Goal: Communication & Community: Share content

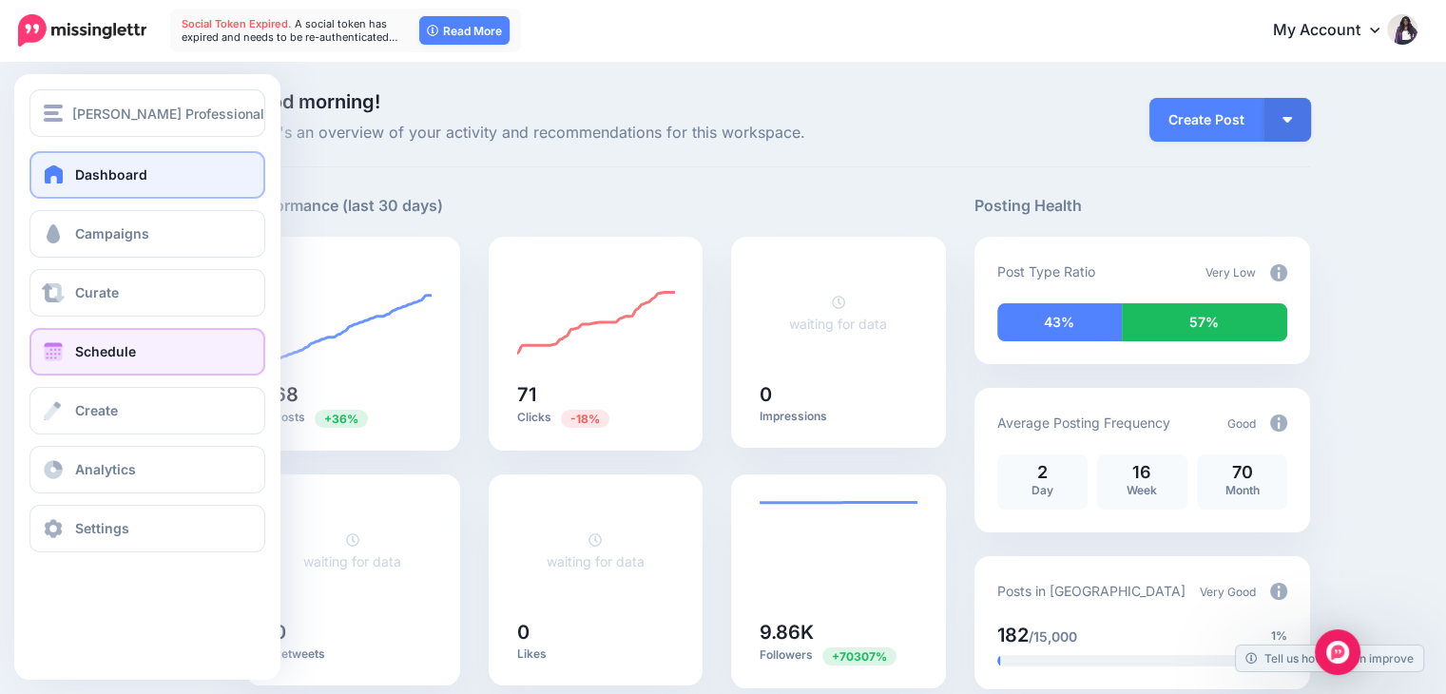
click at [134, 355] on span "Schedule" at bounding box center [105, 351] width 61 height 16
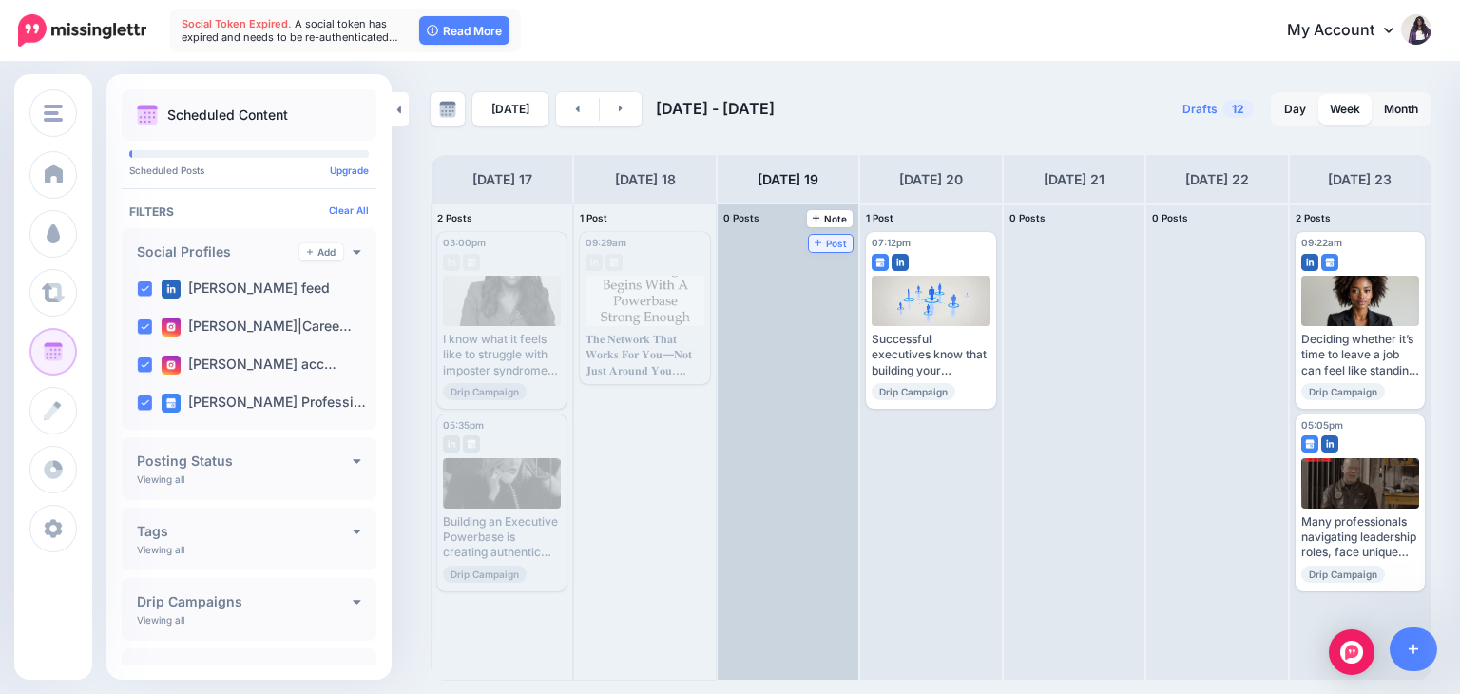
click at [815, 239] on span "Post" at bounding box center [831, 244] width 33 height 10
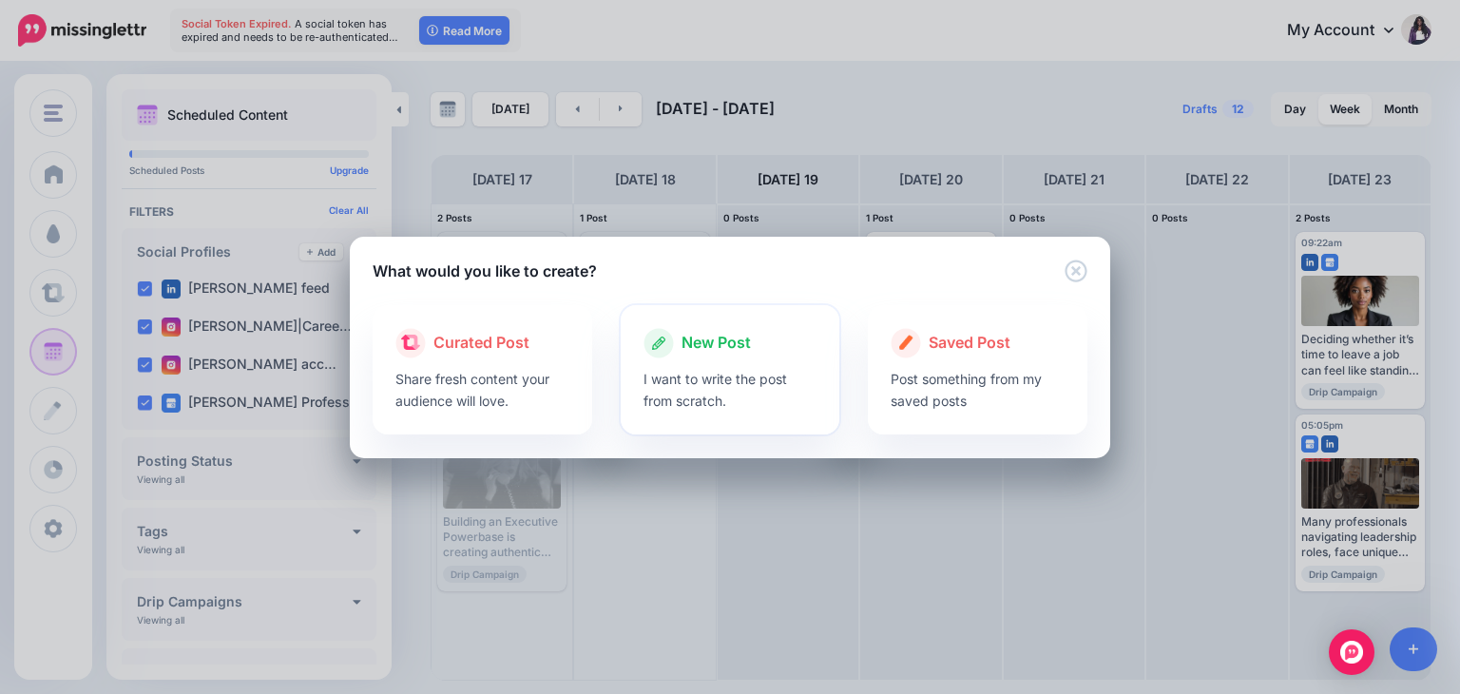
click at [729, 363] on div at bounding box center [731, 363] width 174 height 10
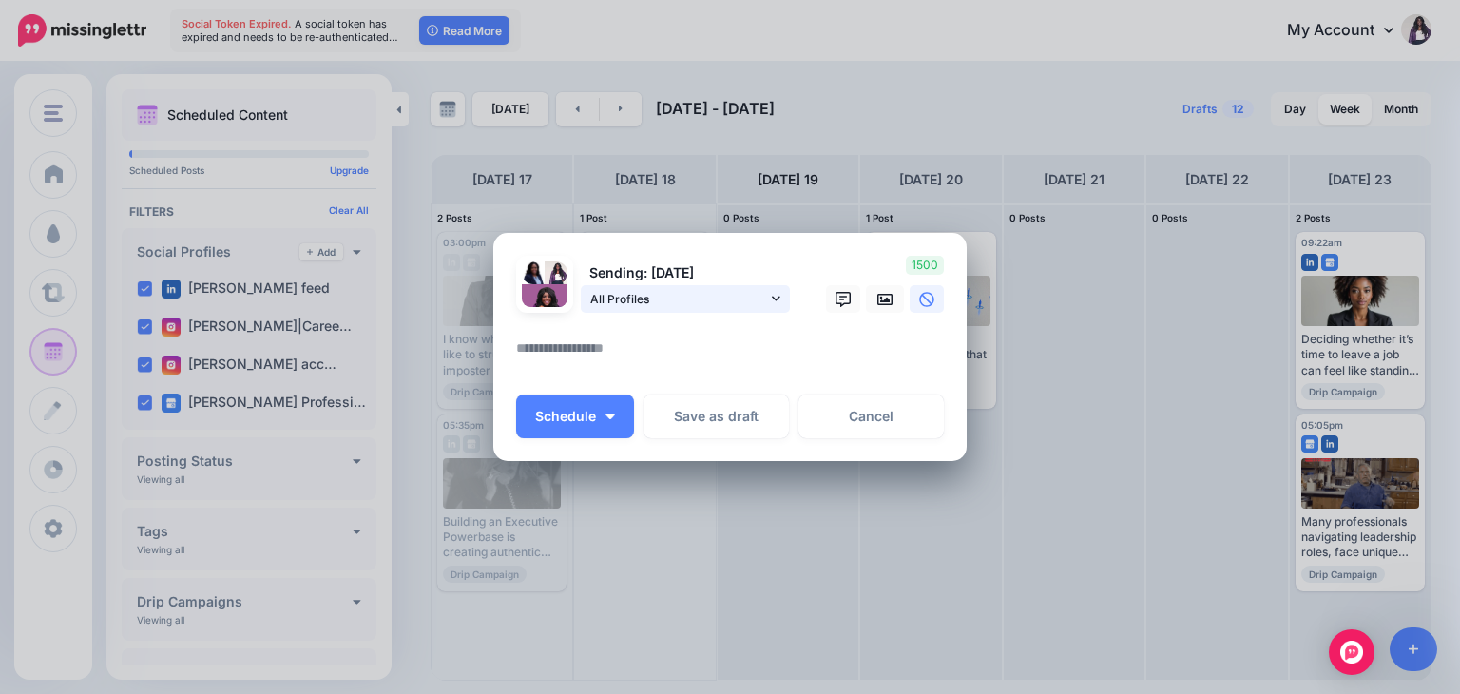
click at [770, 305] on link "All Profiles" at bounding box center [685, 299] width 209 height 28
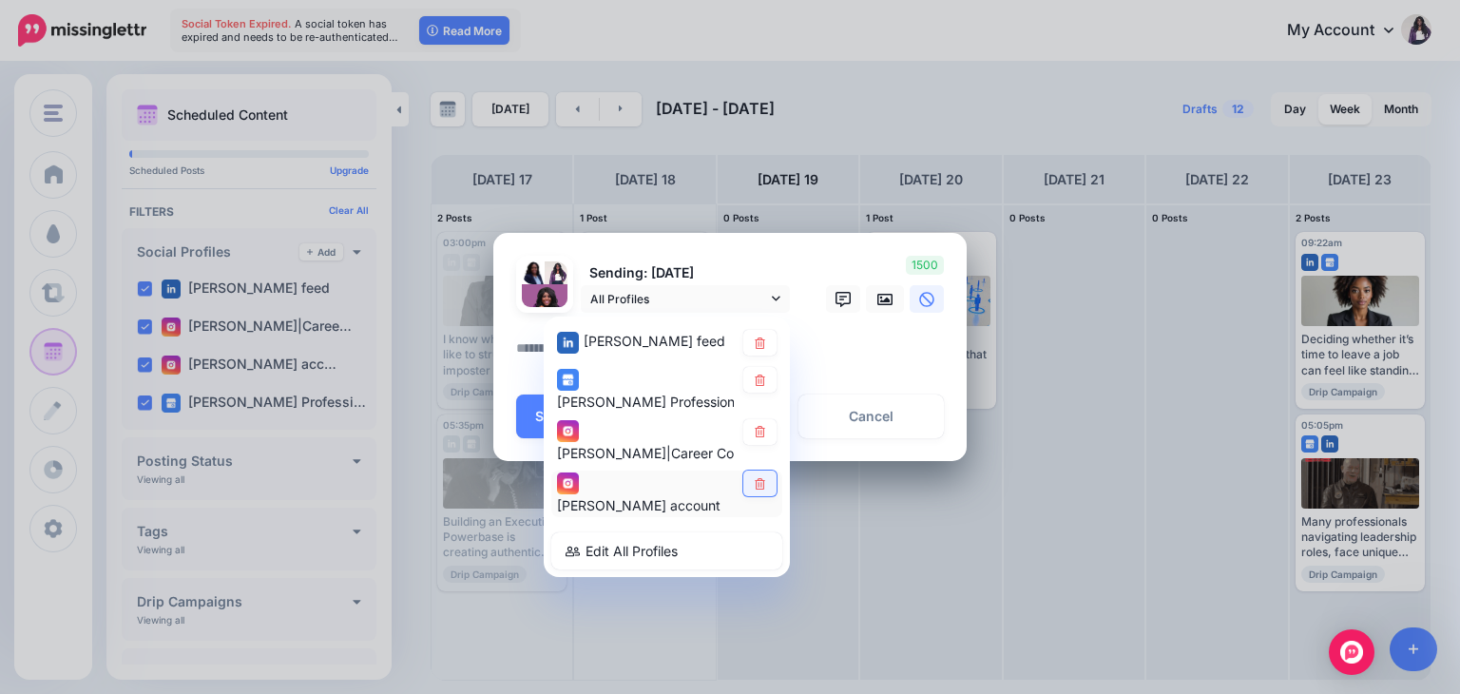
click at [754, 484] on icon at bounding box center [760, 483] width 14 height 11
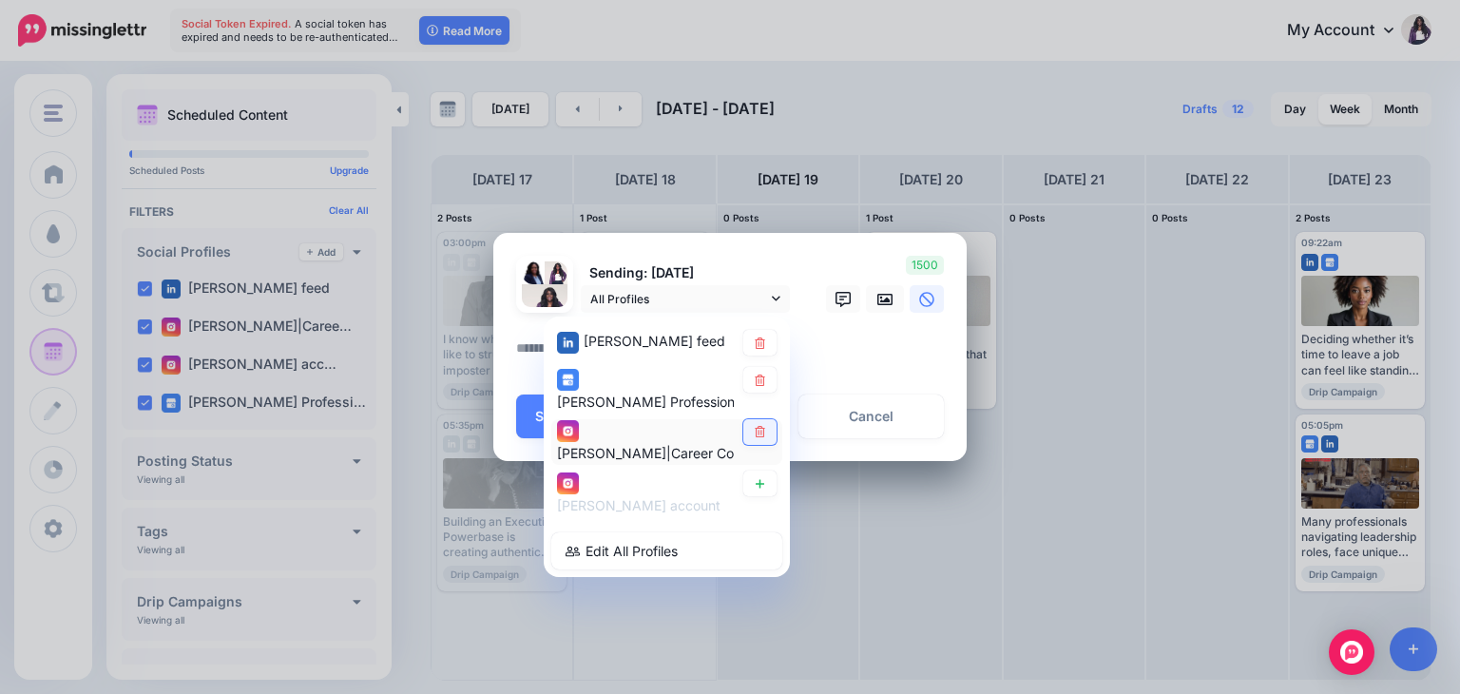
click at [758, 437] on link at bounding box center [759, 432] width 33 height 26
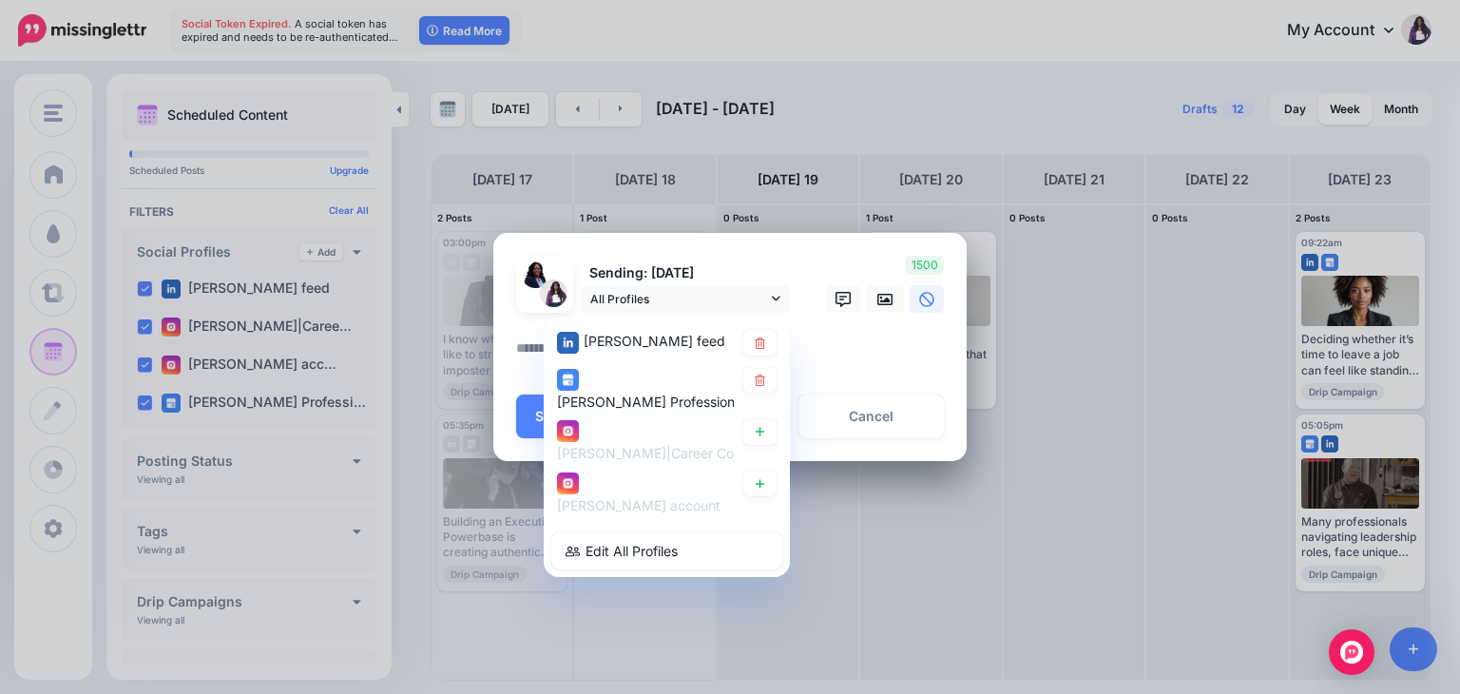
click at [829, 362] on textarea at bounding box center [734, 355] width 437 height 37
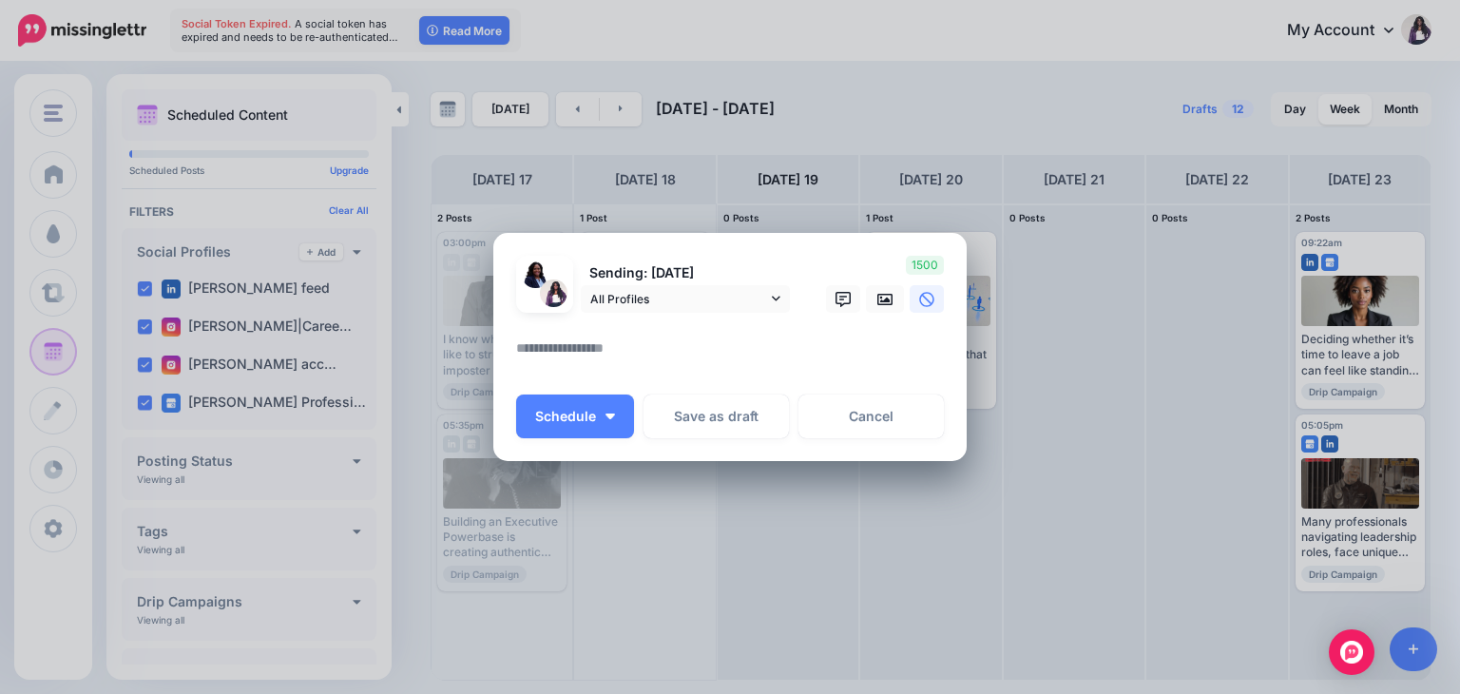
click at [690, 360] on textarea at bounding box center [734, 355] width 437 height 37
paste textarea "**********"
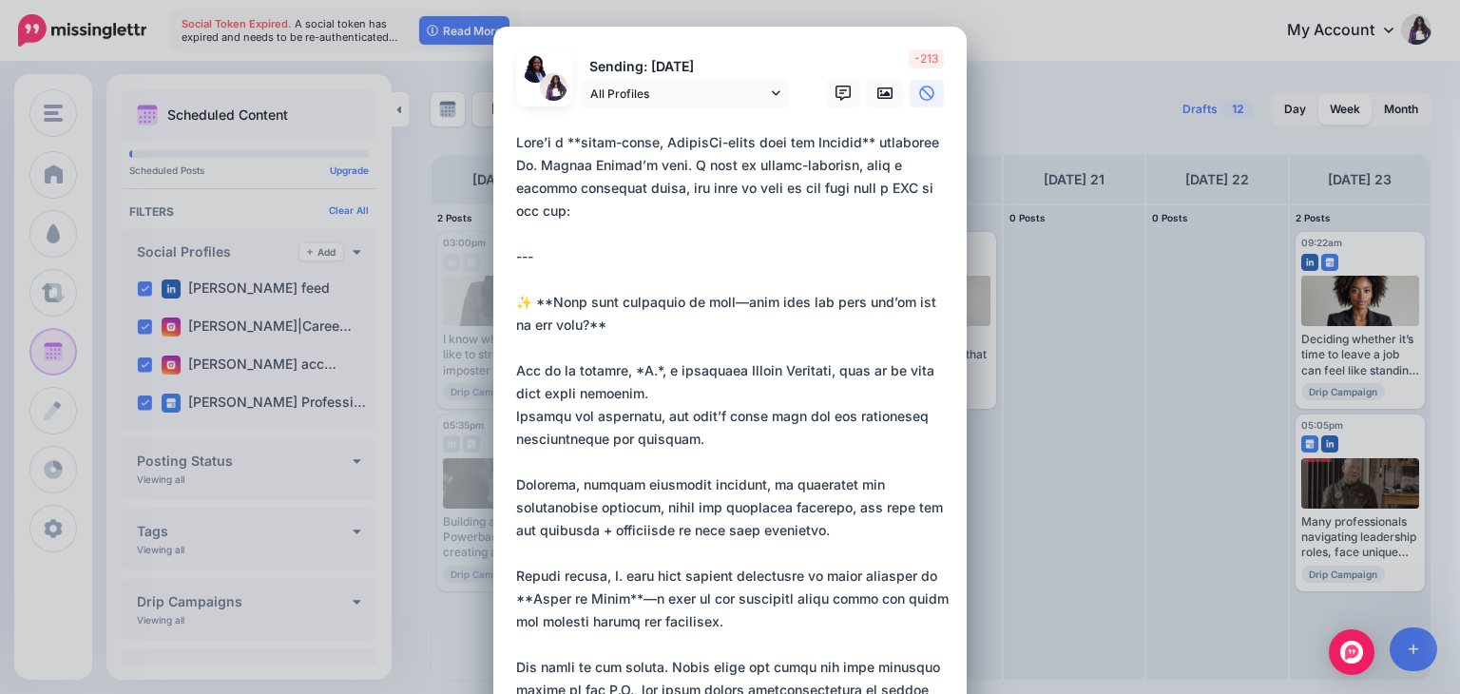
drag, startPoint x: 510, startPoint y: 282, endPoint x: 464, endPoint y: 124, distance: 165.5
click at [464, 124] on div "Create Post Loading Sending: [DATE] All Profiles" at bounding box center [730, 347] width 1460 height 694
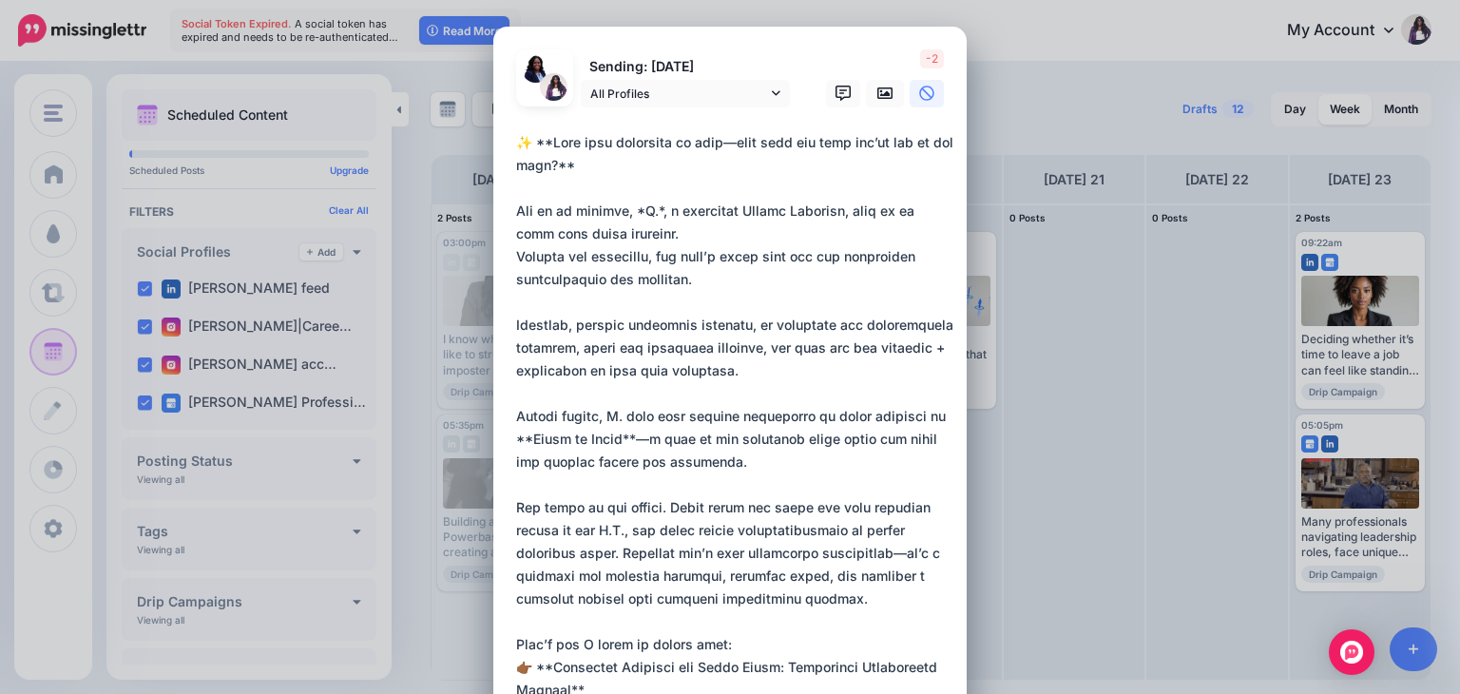
drag, startPoint x: 548, startPoint y: 139, endPoint x: 570, endPoint y: 170, distance: 38.8
click at [570, 170] on textarea at bounding box center [734, 598] width 437 height 935
drag, startPoint x: 587, startPoint y: 167, endPoint x: 533, endPoint y: 140, distance: 60.0
click at [533, 140] on textarea at bounding box center [734, 598] width 437 height 935
paste textarea "**********"
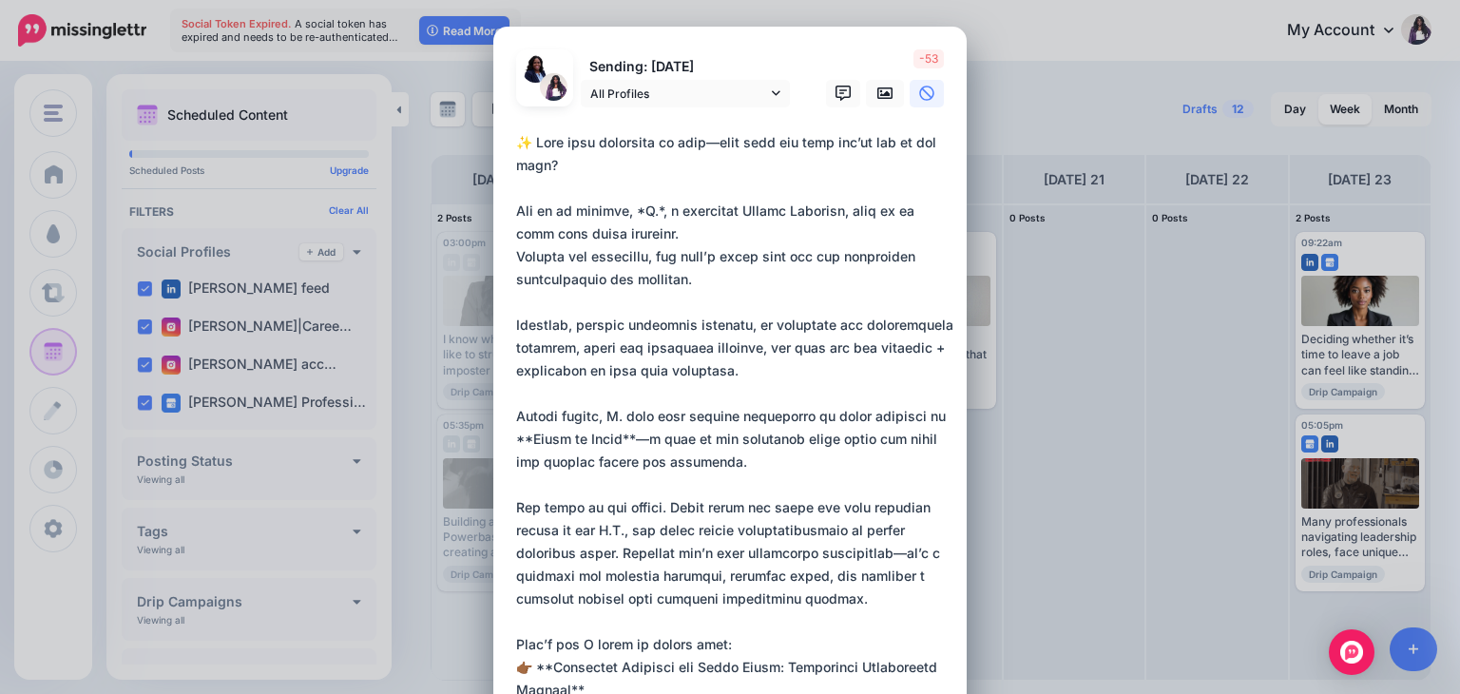
drag, startPoint x: 650, startPoint y: 210, endPoint x: 630, endPoint y: 210, distance: 20.0
click at [630, 210] on textarea at bounding box center [734, 598] width 437 height 935
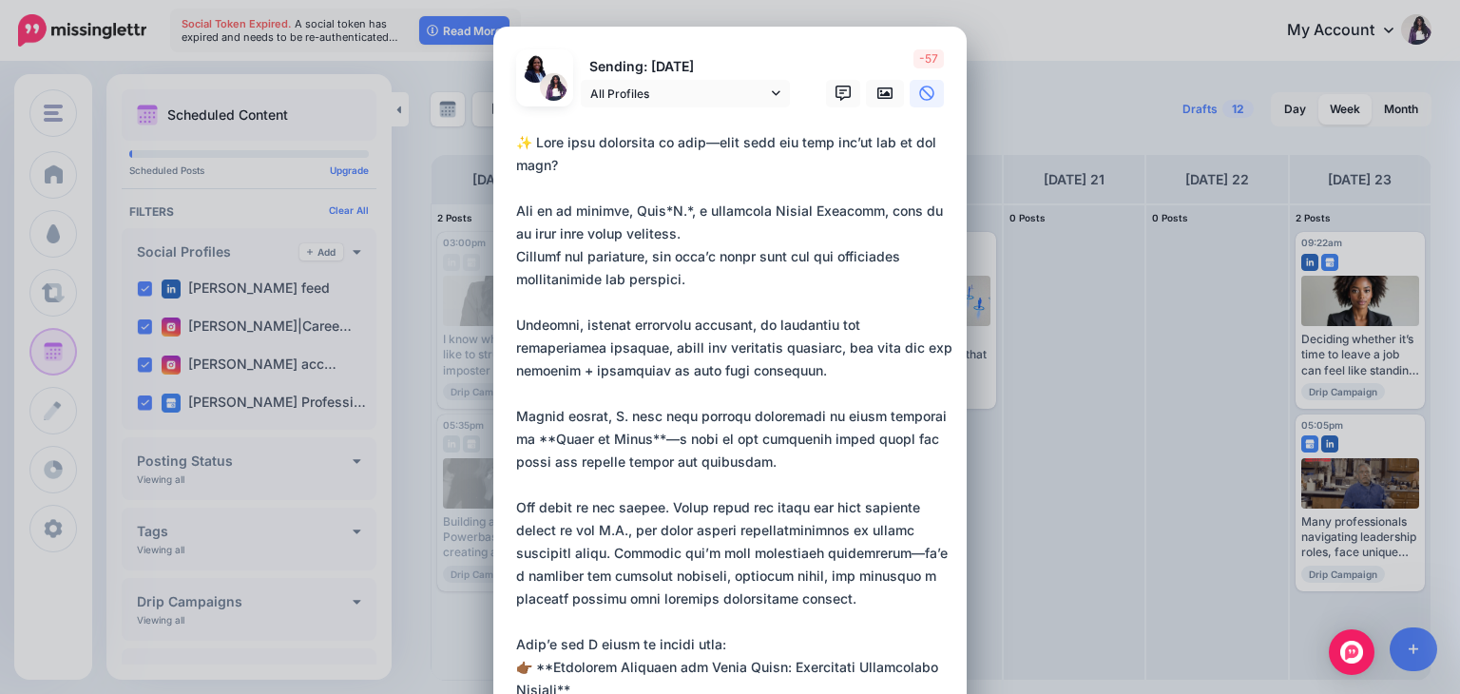
click at [674, 209] on textarea at bounding box center [734, 598] width 437 height 935
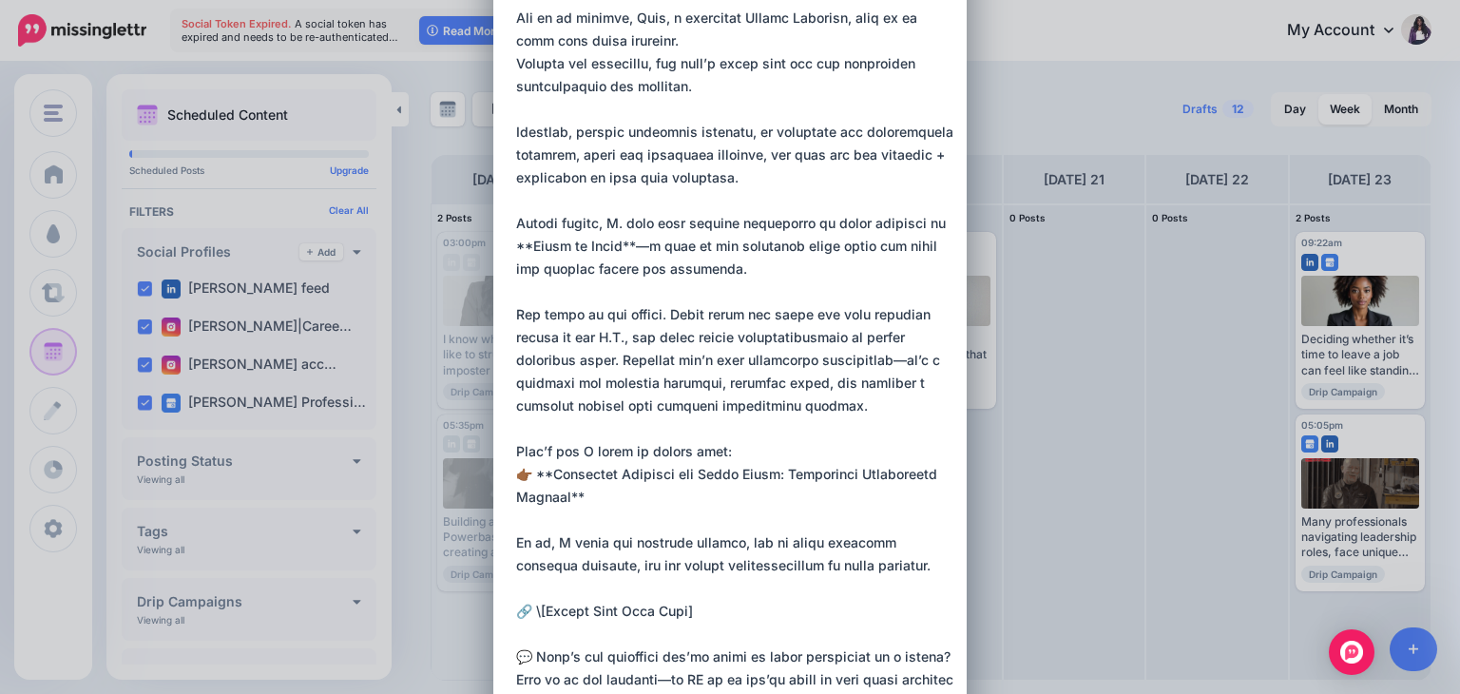
scroll to position [194, 0]
click at [620, 225] on textarea at bounding box center [734, 404] width 437 height 935
drag, startPoint x: 626, startPoint y: 243, endPoint x: 547, endPoint y: 242, distance: 79.9
click at [547, 242] on textarea at bounding box center [734, 404] width 437 height 935
drag, startPoint x: 637, startPoint y: 241, endPoint x: 525, endPoint y: 241, distance: 112.2
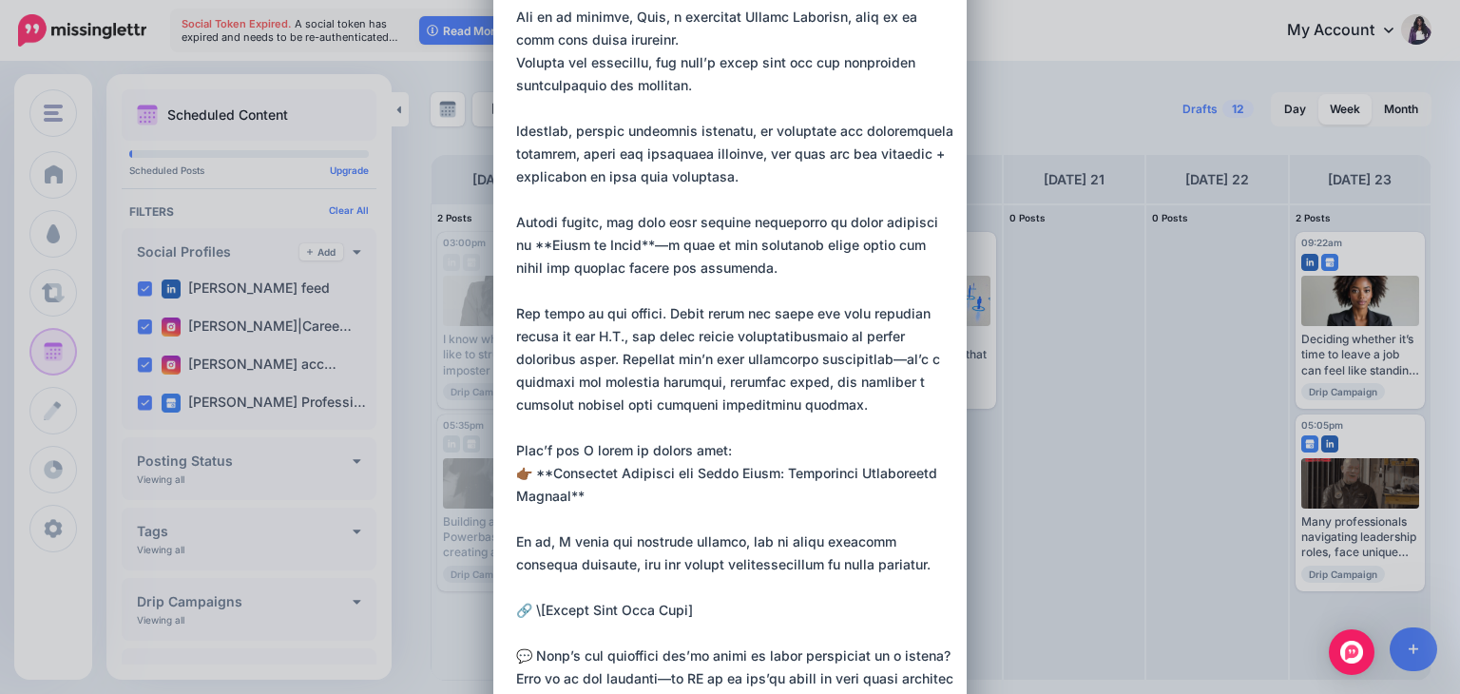
click at [525, 241] on textarea at bounding box center [734, 404] width 437 height 935
paste textarea "********"
click at [624, 245] on textarea at bounding box center [734, 404] width 437 height 935
click at [896, 362] on textarea at bounding box center [734, 404] width 437 height 935
drag, startPoint x: 548, startPoint y: 474, endPoint x: 650, endPoint y: 500, distance: 105.8
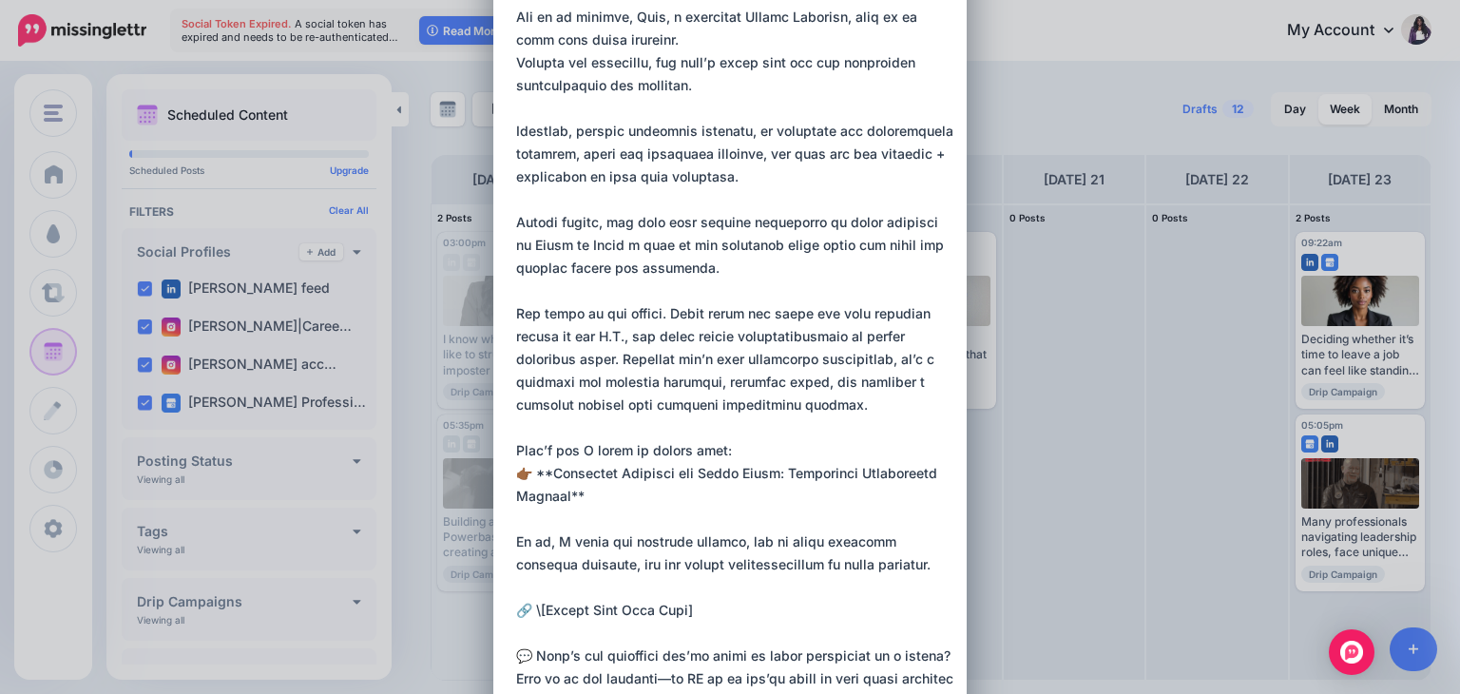
click at [650, 500] on textarea at bounding box center [734, 416] width 437 height 958
click at [535, 475] on textarea at bounding box center [734, 416] width 437 height 958
drag, startPoint x: 531, startPoint y: 472, endPoint x: 681, endPoint y: 497, distance: 151.3
click at [681, 497] on textarea at bounding box center [734, 416] width 437 height 958
paste textarea "**********"
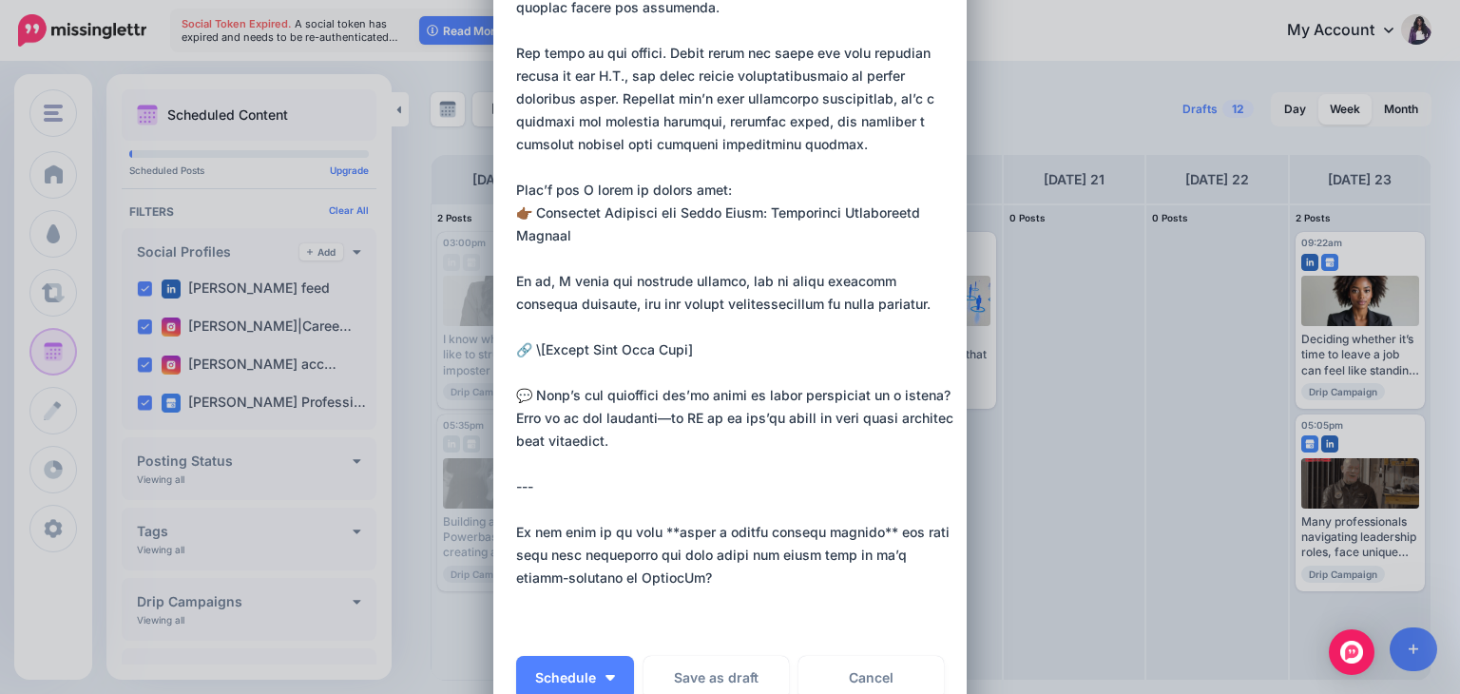
scroll to position [455, 0]
drag, startPoint x: 662, startPoint y: 581, endPoint x: 500, endPoint y: 473, distance: 194.1
click at [500, 473] on div "Loading Sending: 19th Aug All Profiles" at bounding box center [729, 146] width 473 height 1150
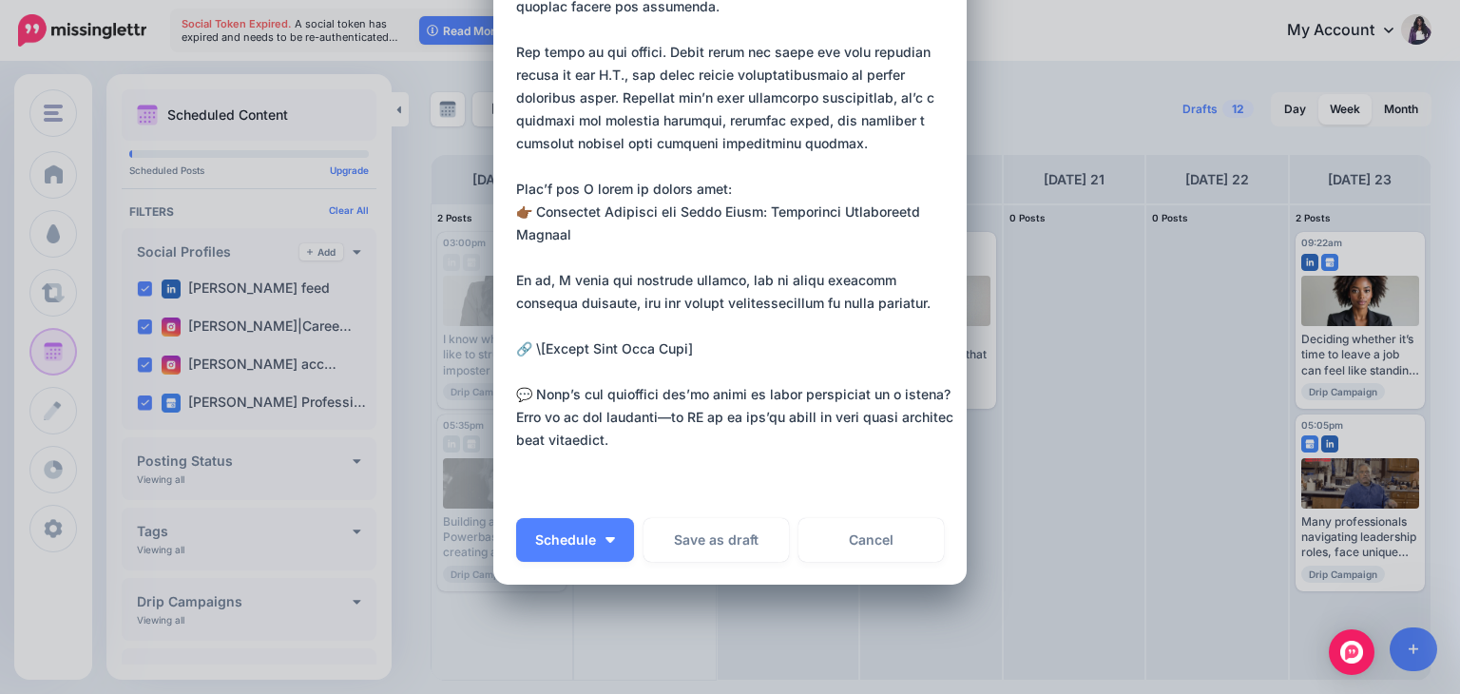
drag, startPoint x: 684, startPoint y: 353, endPoint x: 527, endPoint y: 351, distance: 157.8
click at [527, 351] on textarea at bounding box center [734, 86] width 437 height 821
click at [721, 421] on textarea at bounding box center [734, 86] width 437 height 821
click at [742, 443] on textarea at bounding box center [734, 86] width 437 height 821
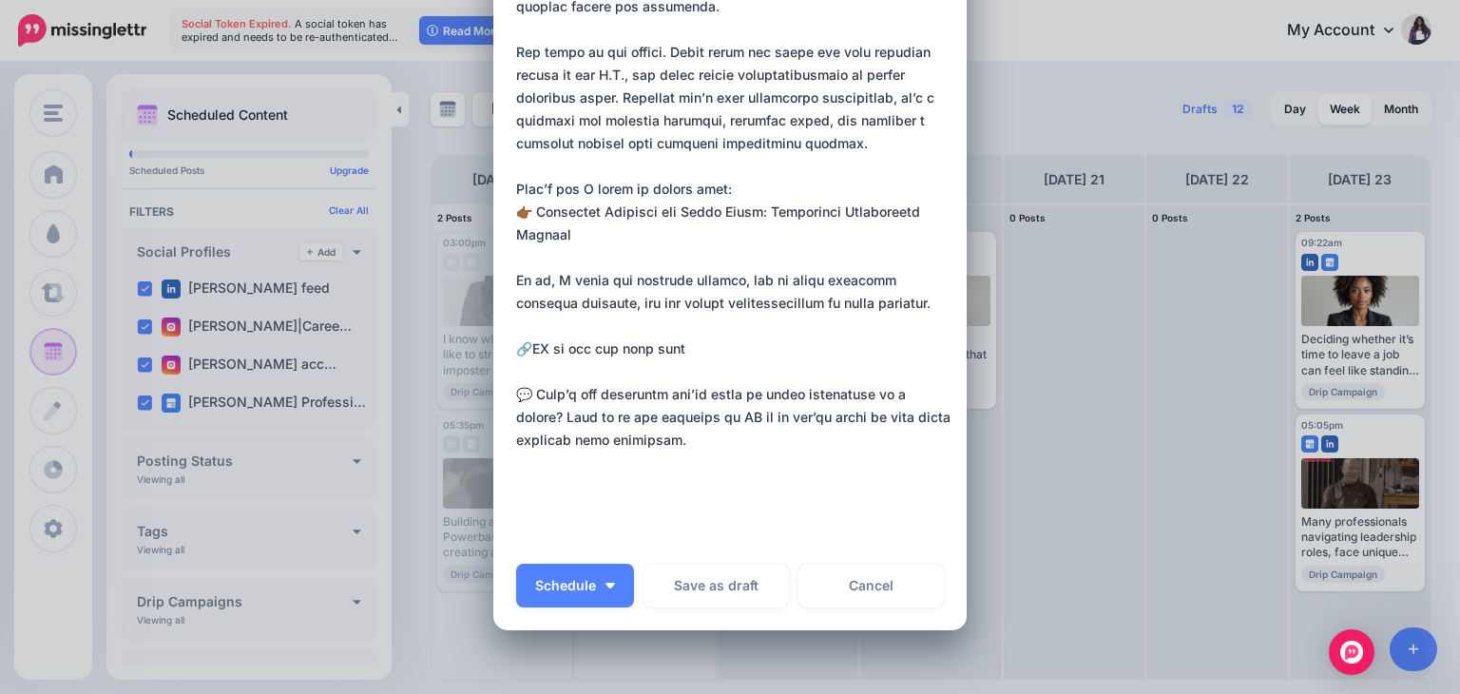
paste textarea "**********"
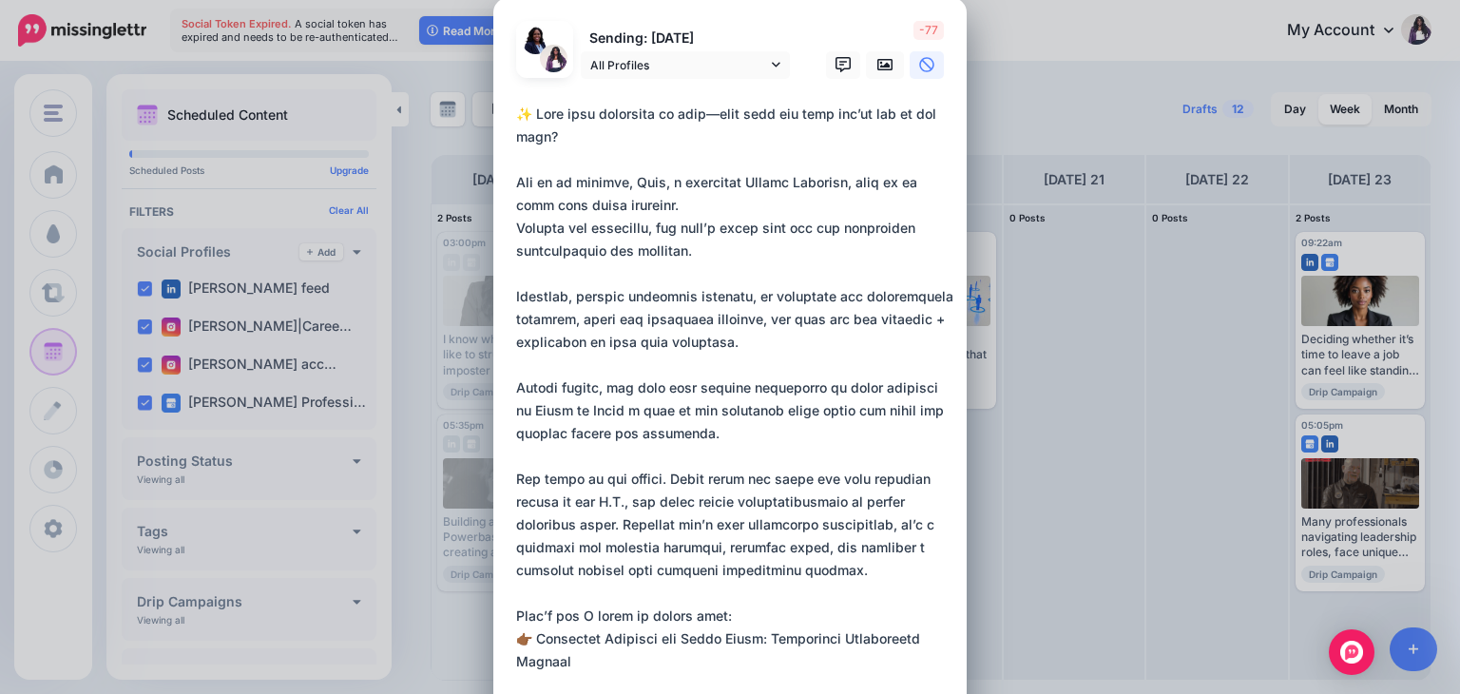
scroll to position [0, 0]
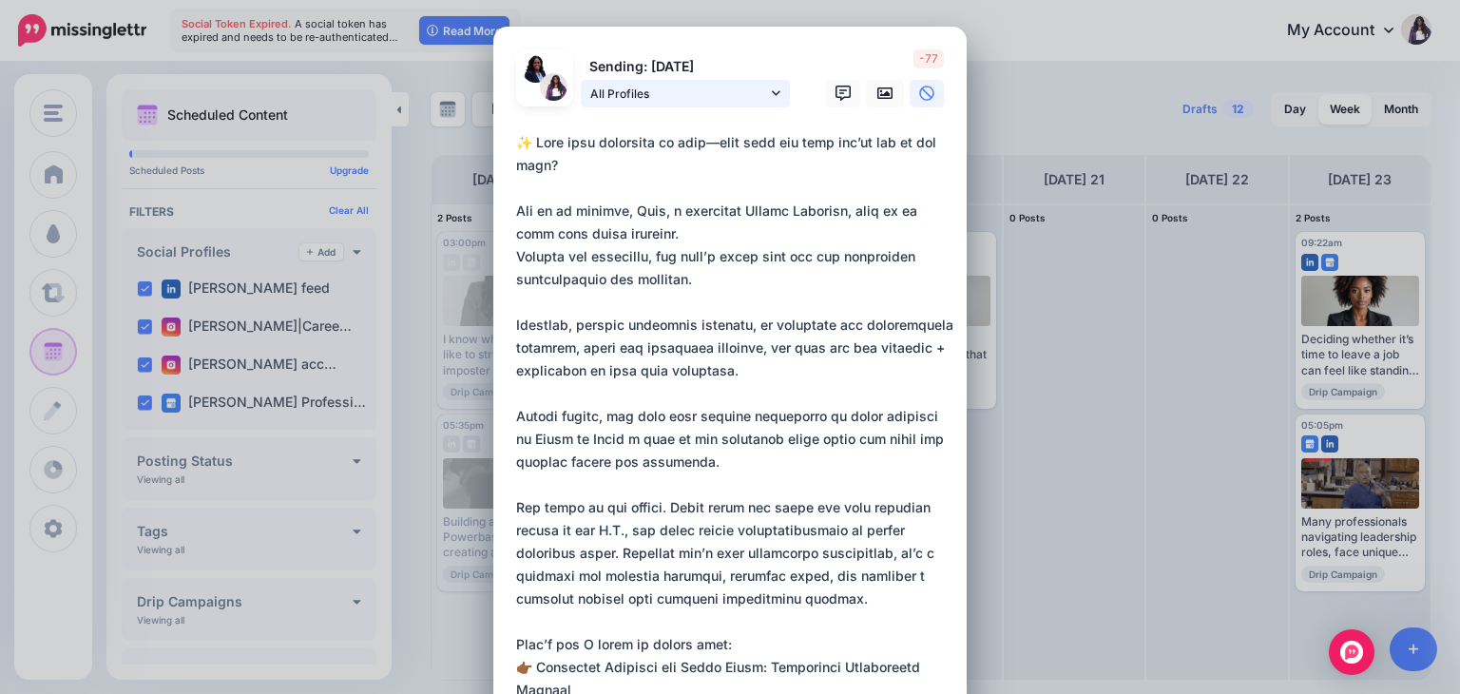
click at [772, 92] on icon at bounding box center [776, 92] width 9 height 5
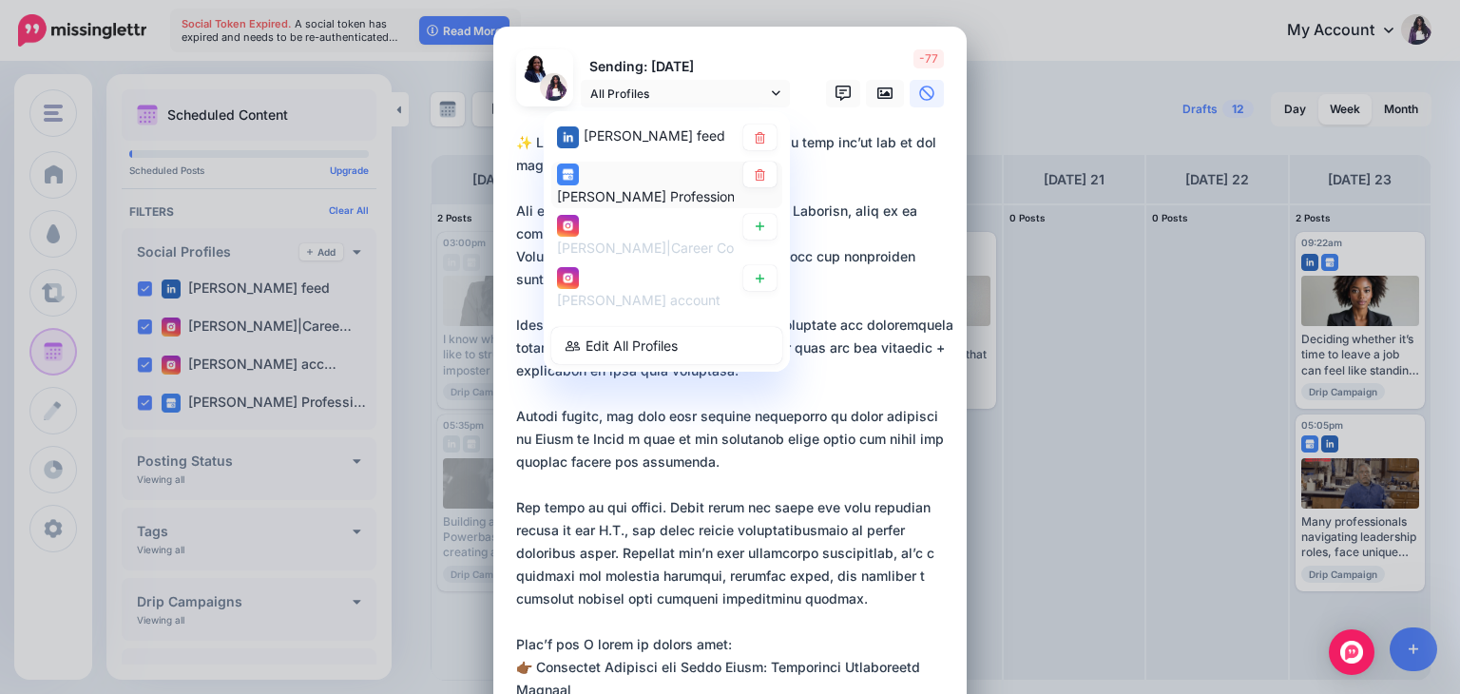
click at [648, 194] on span "Twanna Carter Professional & Personal Coaching, LLC. page" at bounding box center [753, 195] width 393 height 16
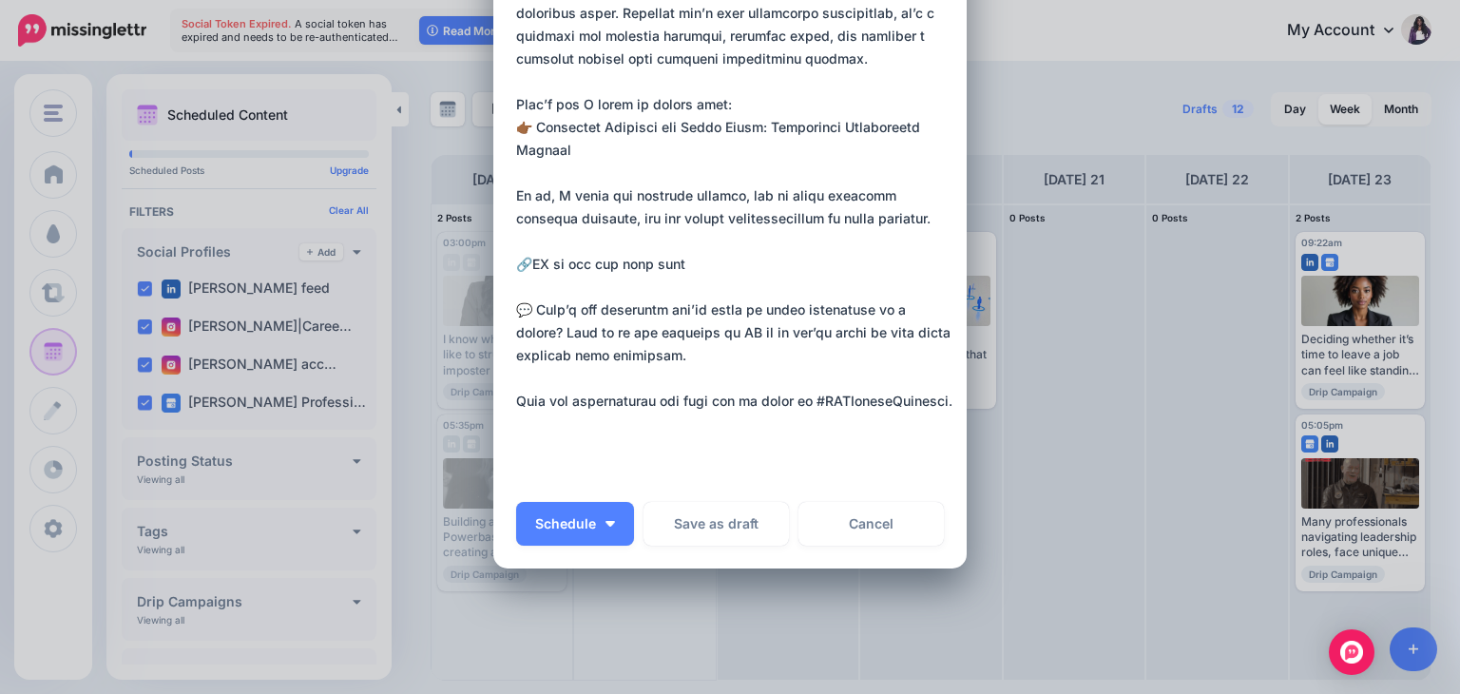
scroll to position [536, 0]
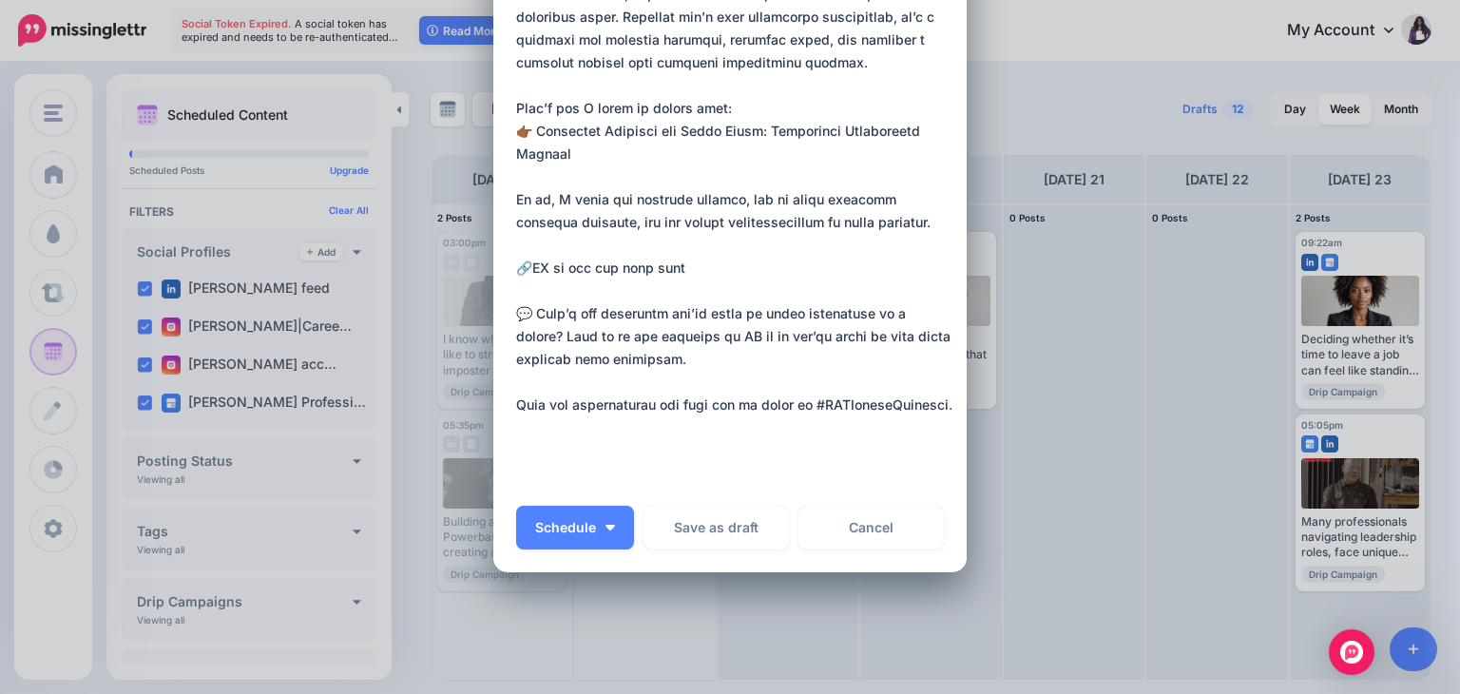
drag, startPoint x: 684, startPoint y: 274, endPoint x: 510, endPoint y: 258, distance: 174.7
click at [516, 258] on textarea at bounding box center [734, 40] width 437 height 890
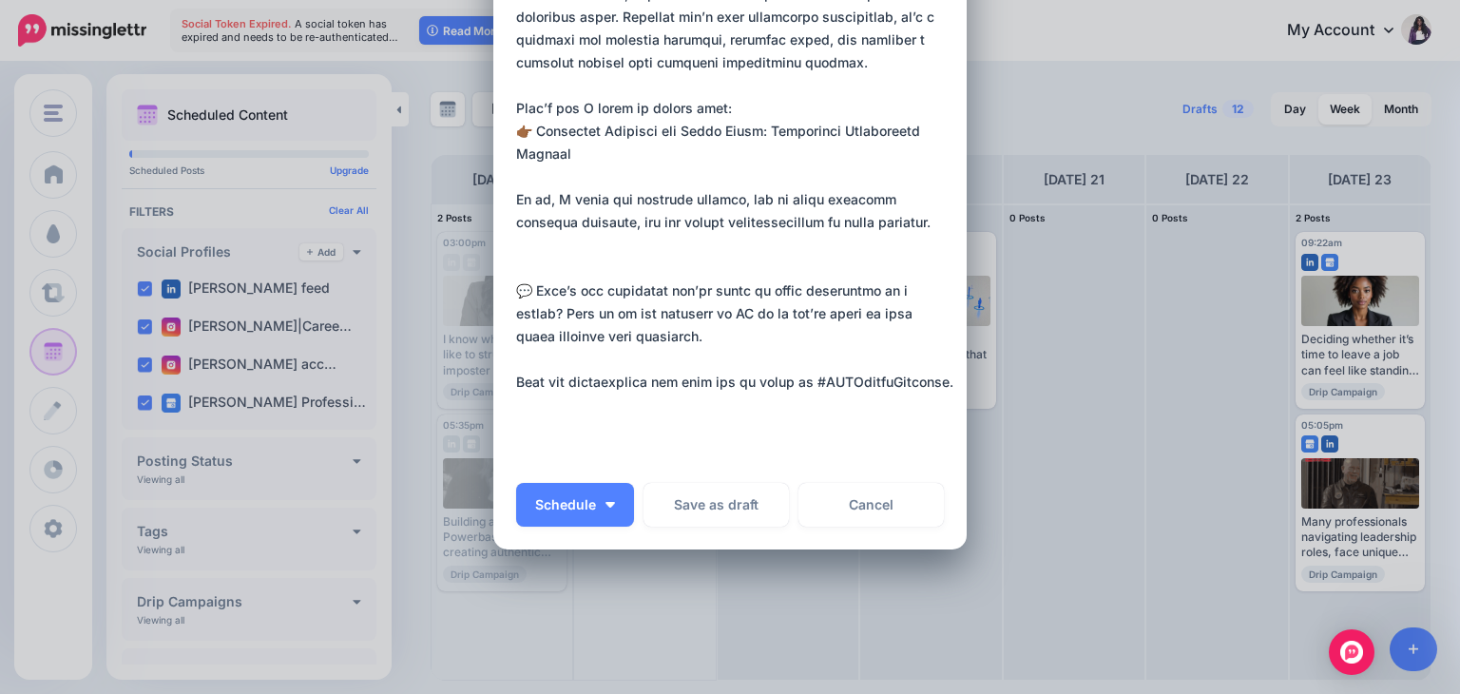
drag, startPoint x: 650, startPoint y: 408, endPoint x: 504, endPoint y: 371, distance: 151.0
click at [504, 371] on div "Loading Sending: 19th Aug Twanna Carter Professional & Personal Coaching, LLC. …" at bounding box center [729, 19] width 473 height 1059
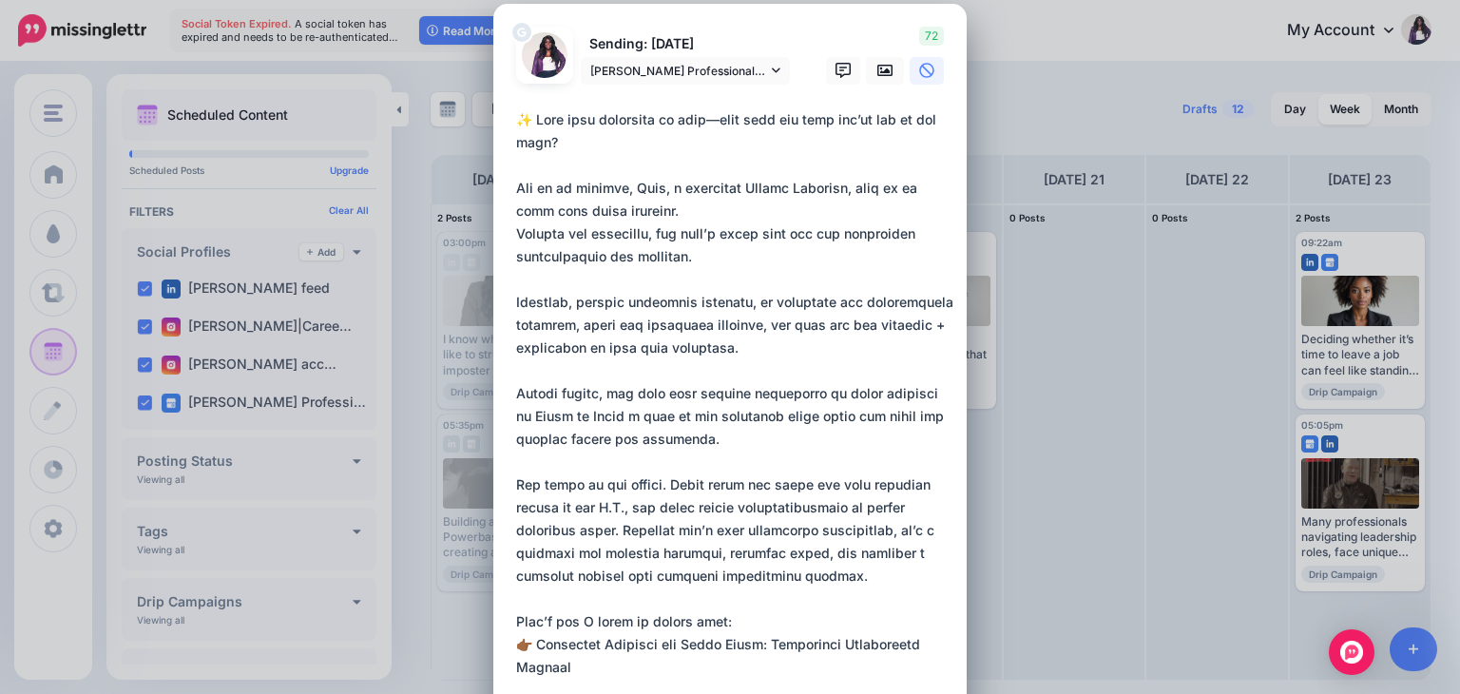
scroll to position [0, 0]
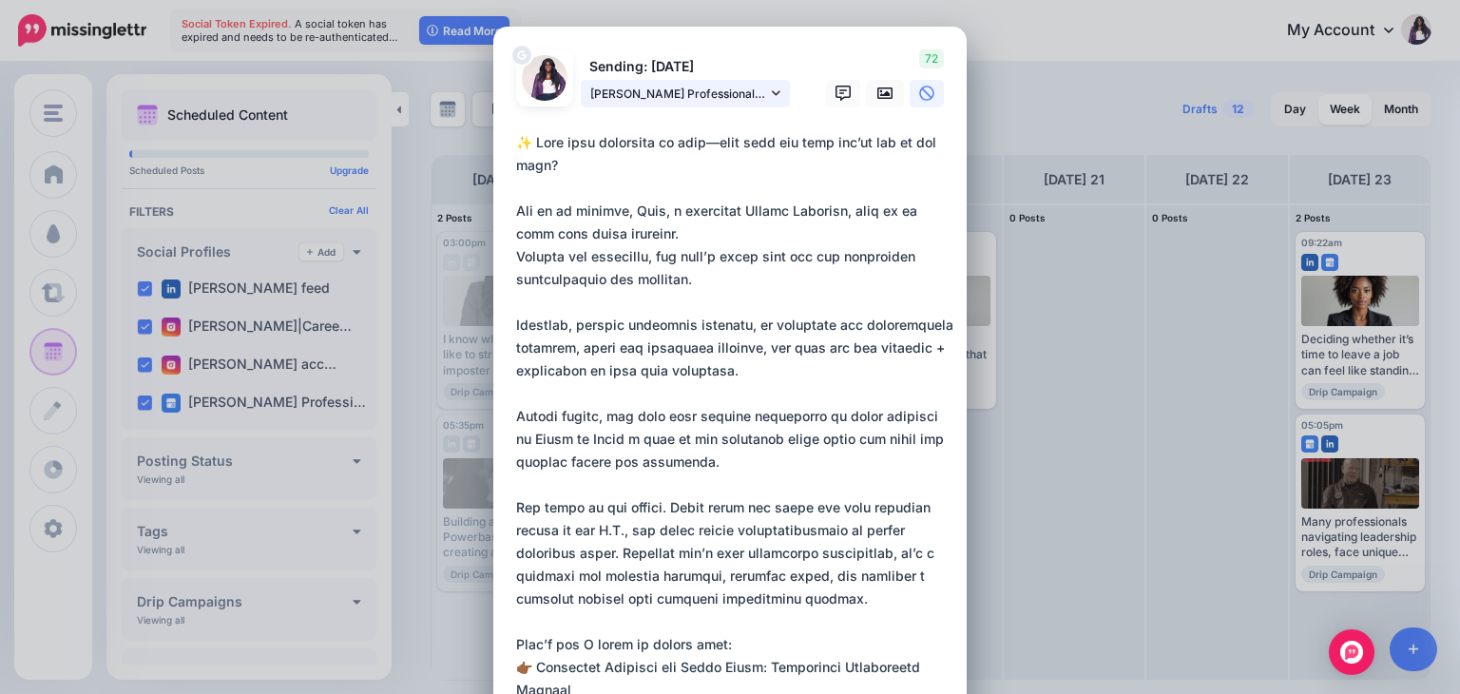
click at [772, 96] on icon at bounding box center [776, 93] width 9 height 13
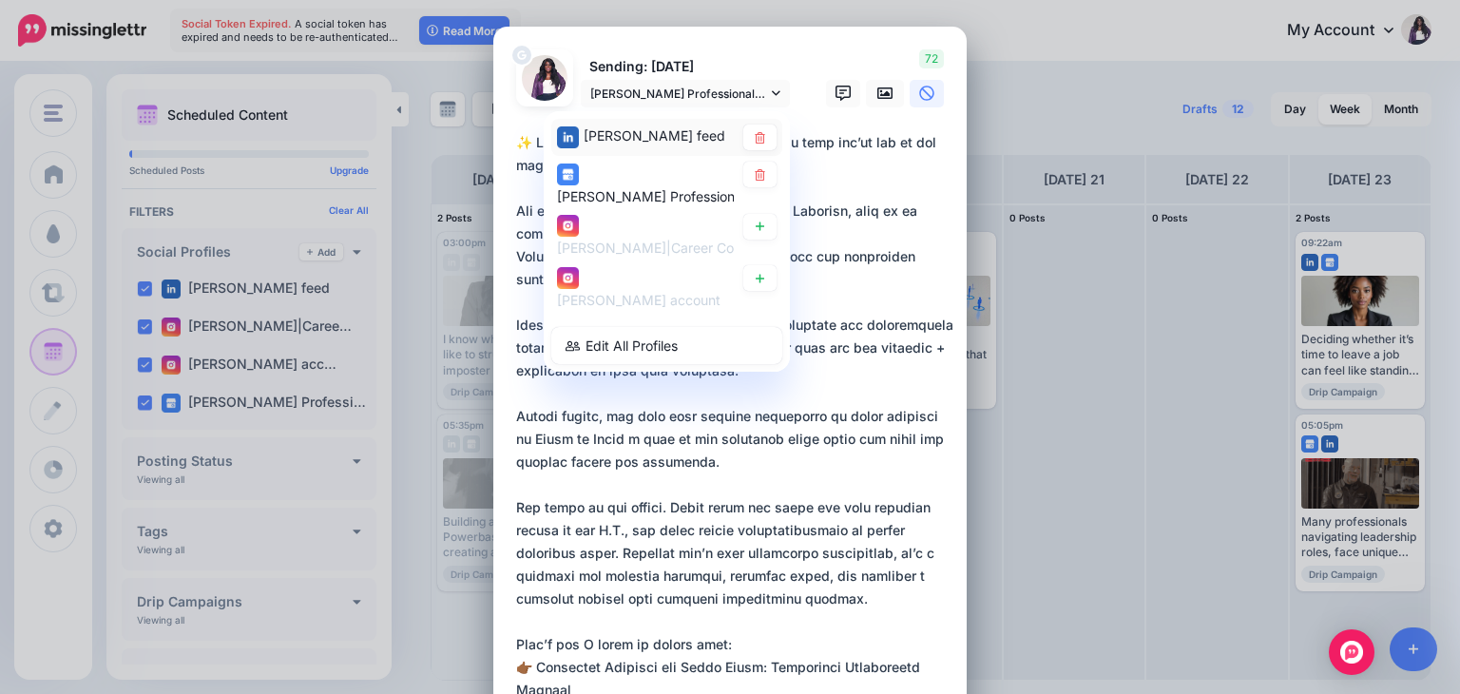
click at [663, 138] on span "Dr. Twanna Carter feed" at bounding box center [655, 135] width 142 height 16
type textarea "**********"
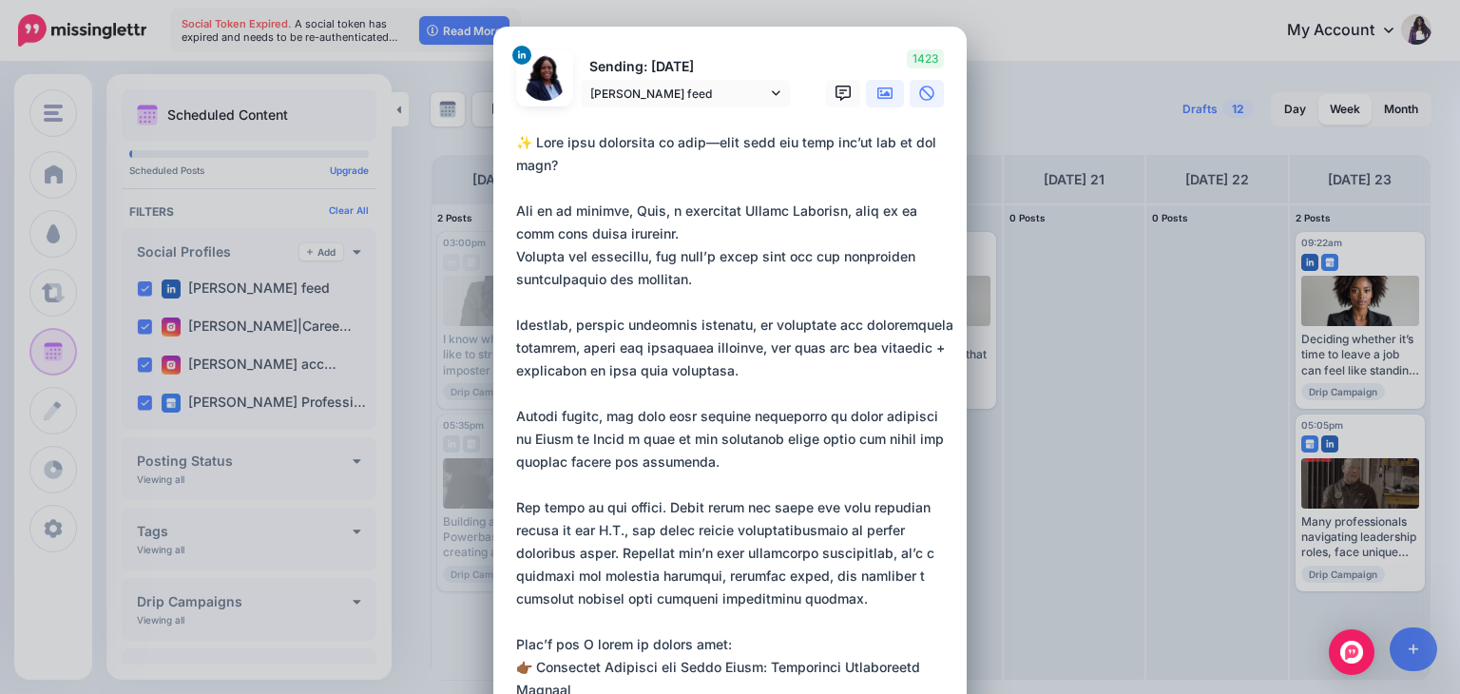
click at [873, 101] on link at bounding box center [885, 94] width 38 height 28
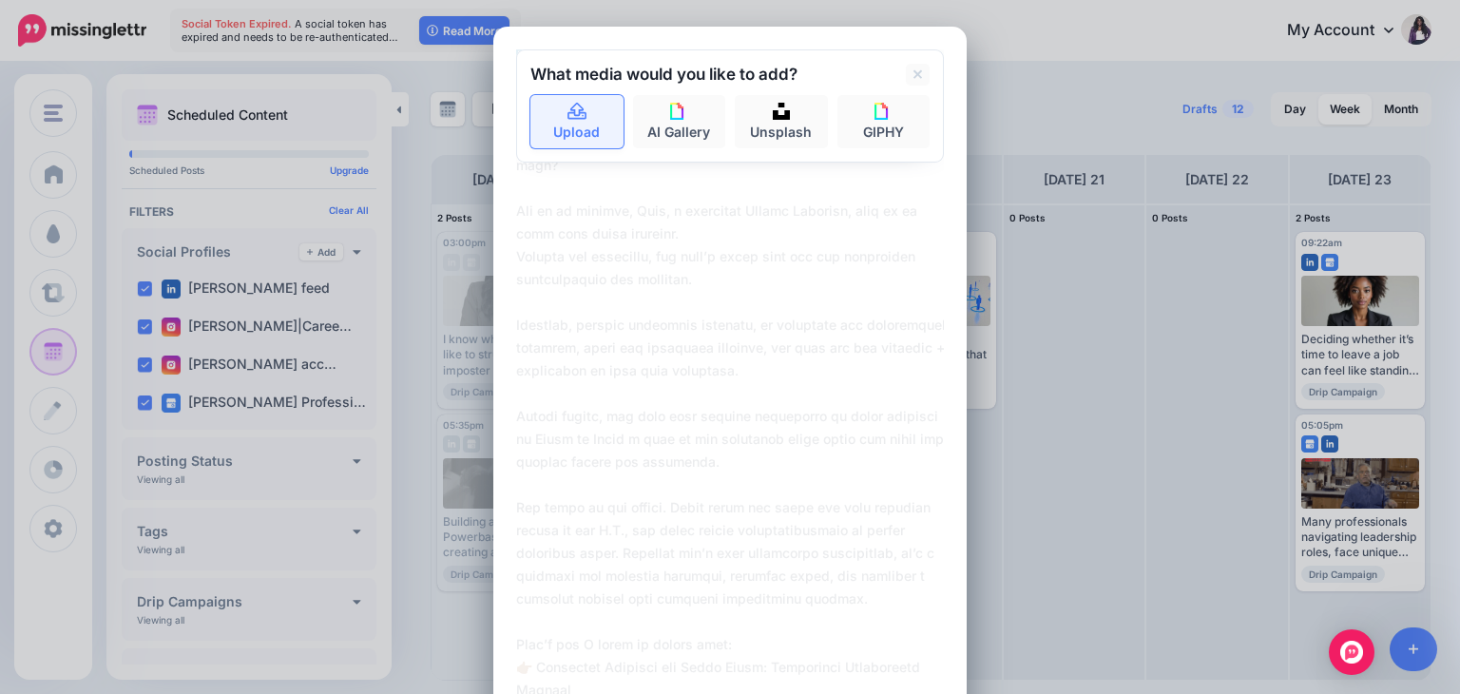
click at [568, 112] on icon at bounding box center [578, 112] width 22 height 17
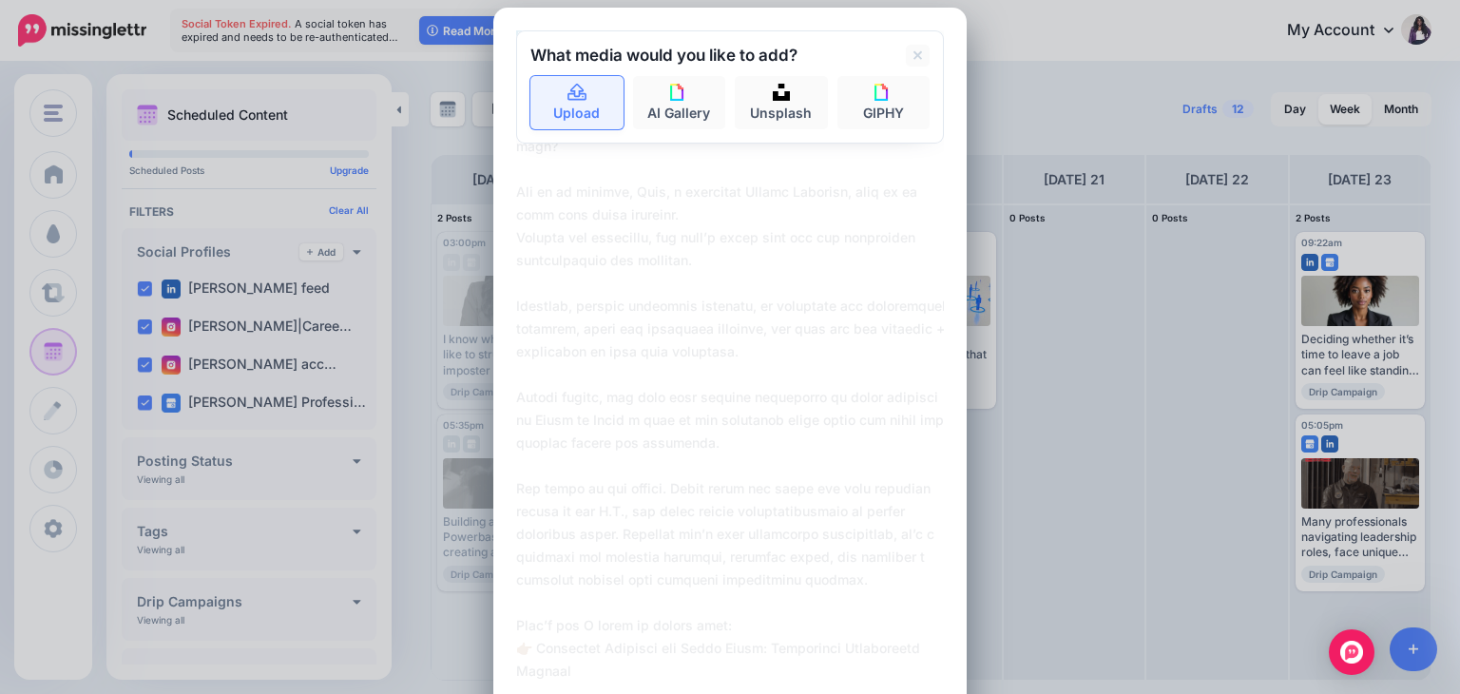
click at [548, 120] on link "Upload" at bounding box center [576, 102] width 93 height 53
click at [563, 121] on link "Upload" at bounding box center [576, 102] width 93 height 53
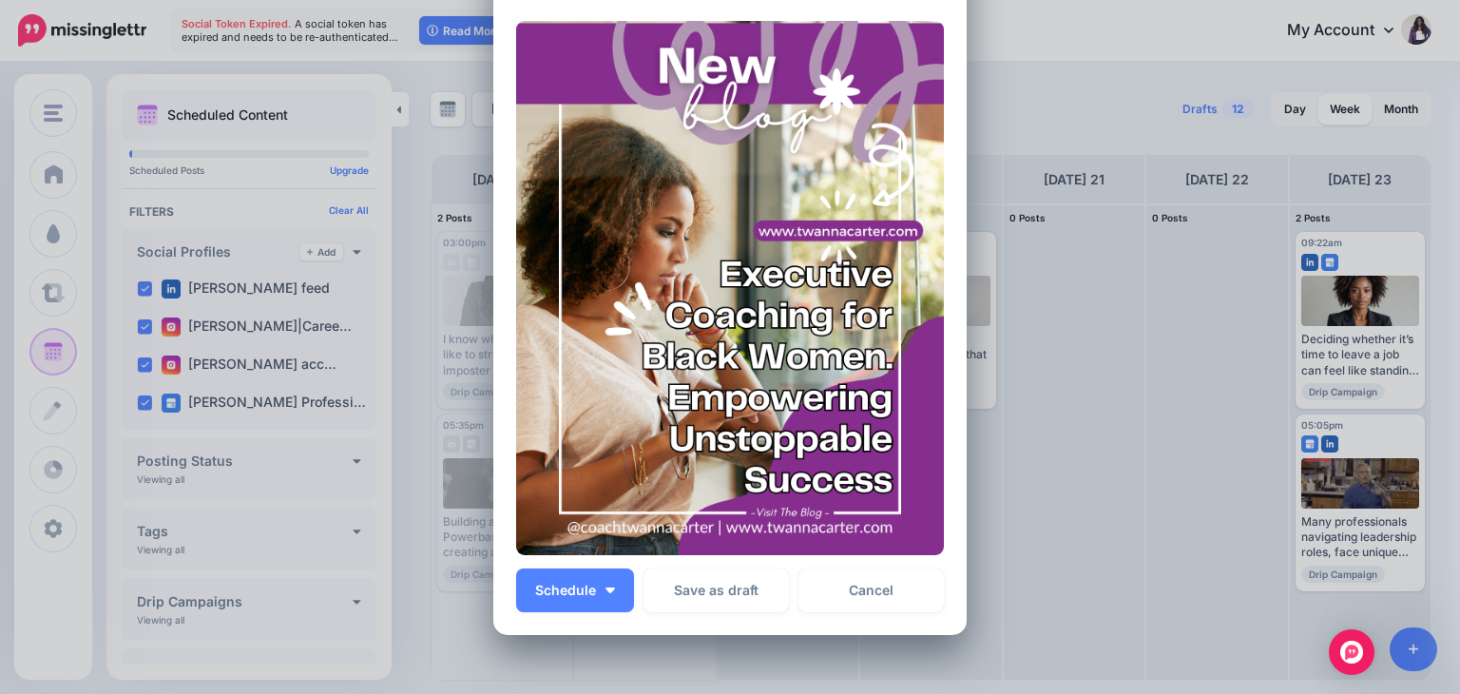
scroll to position [1067, 0]
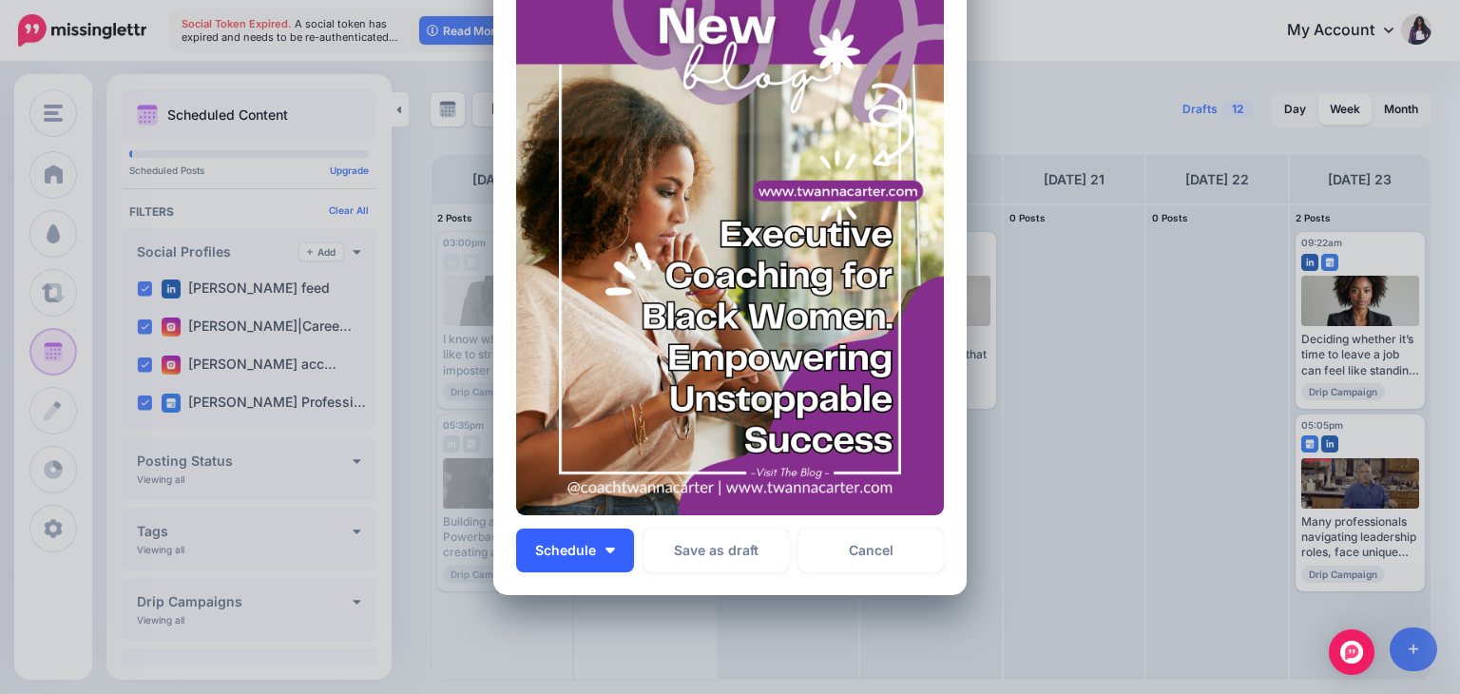
click at [606, 548] on img "button" at bounding box center [611, 551] width 10 height 6
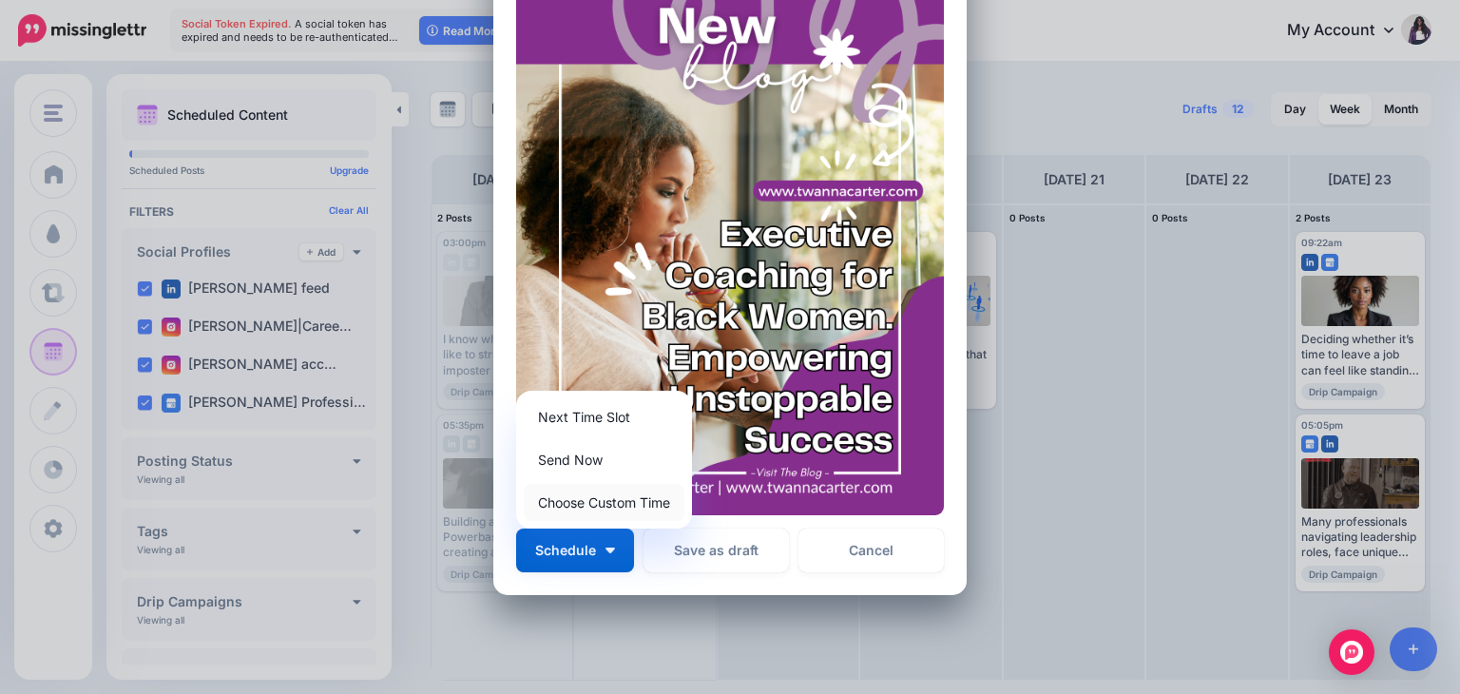
click at [617, 504] on link "Choose Custom Time" at bounding box center [604, 502] width 161 height 37
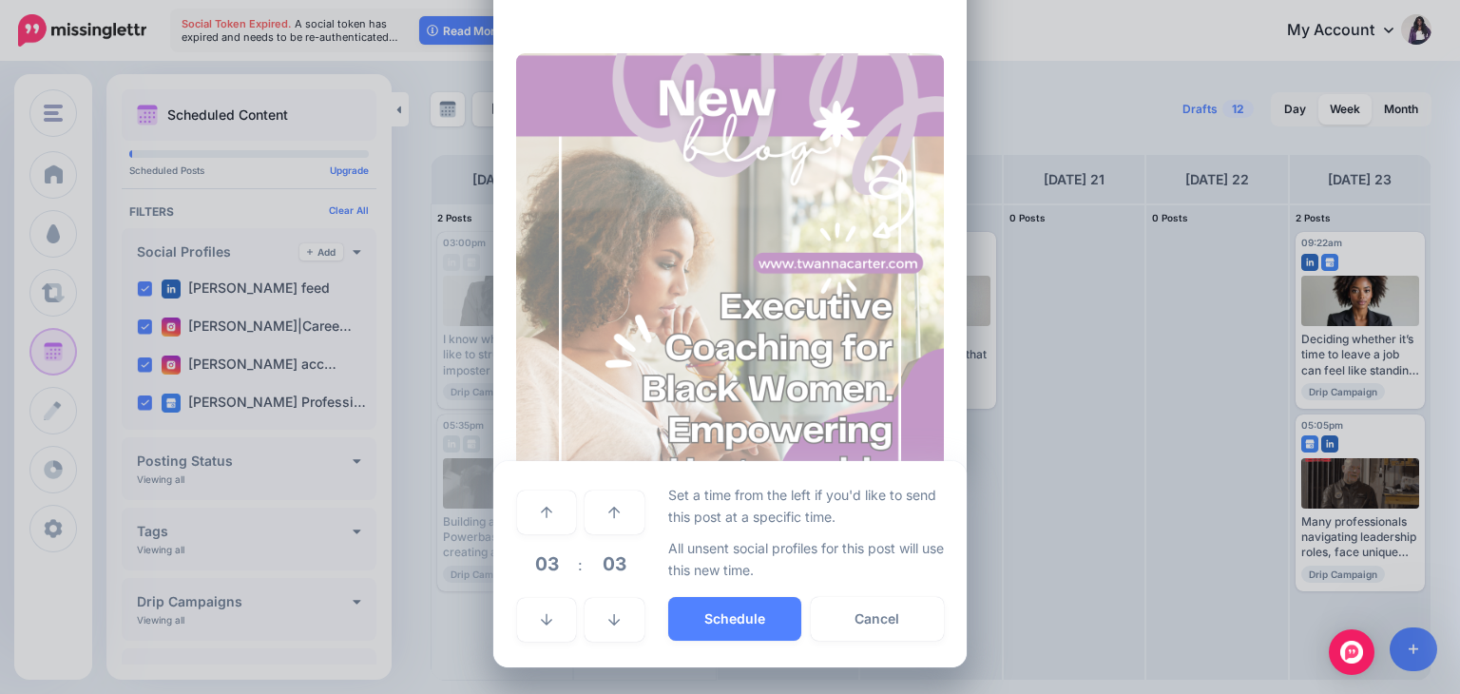
scroll to position [994, 0]
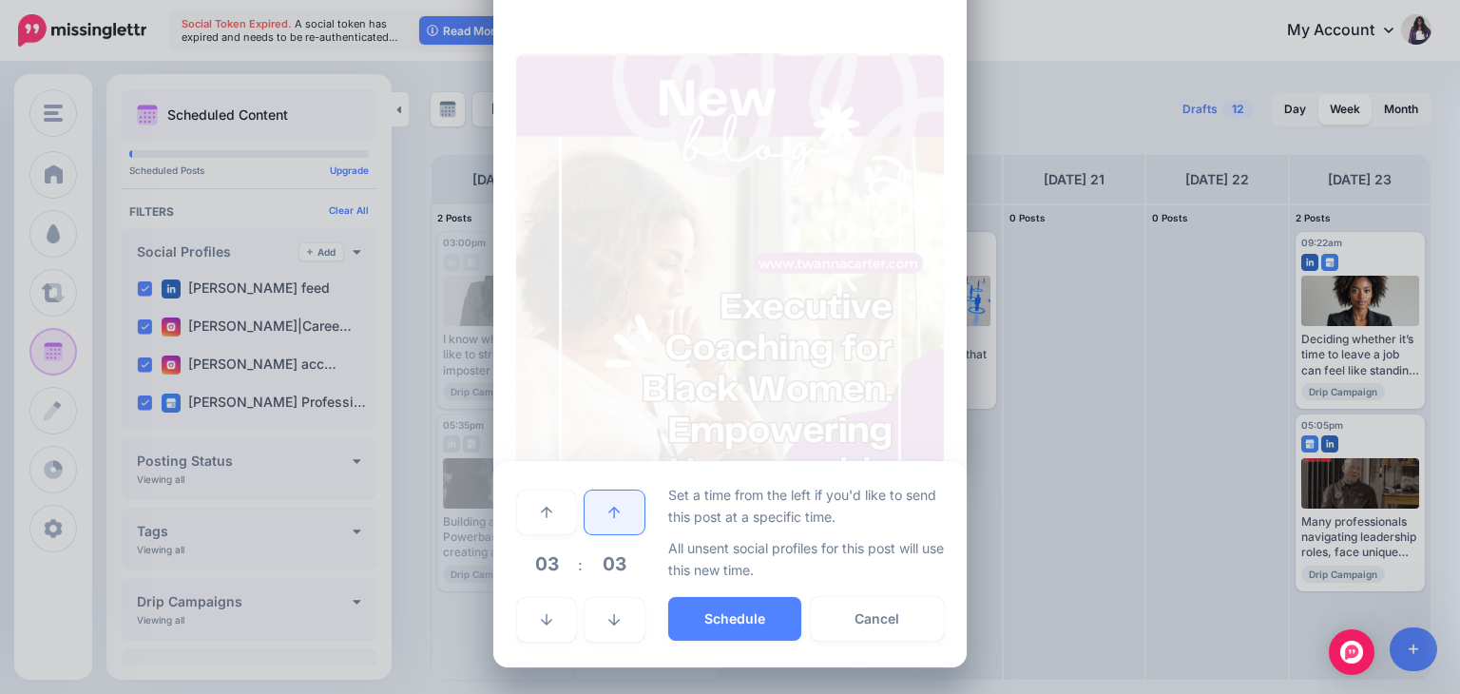
click at [608, 510] on icon at bounding box center [613, 512] width 11 height 13
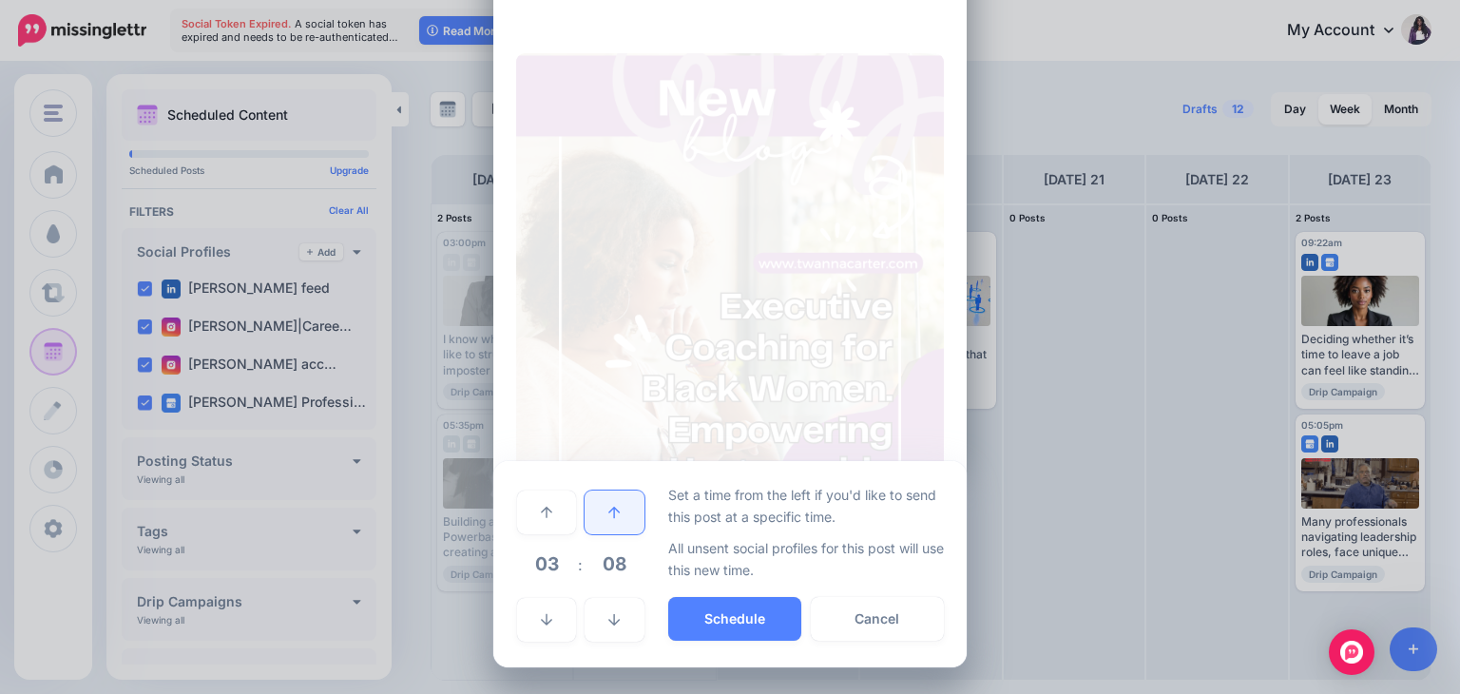
click at [608, 510] on icon at bounding box center [613, 512] width 11 height 13
click at [517, 499] on link at bounding box center [546, 513] width 59 height 44
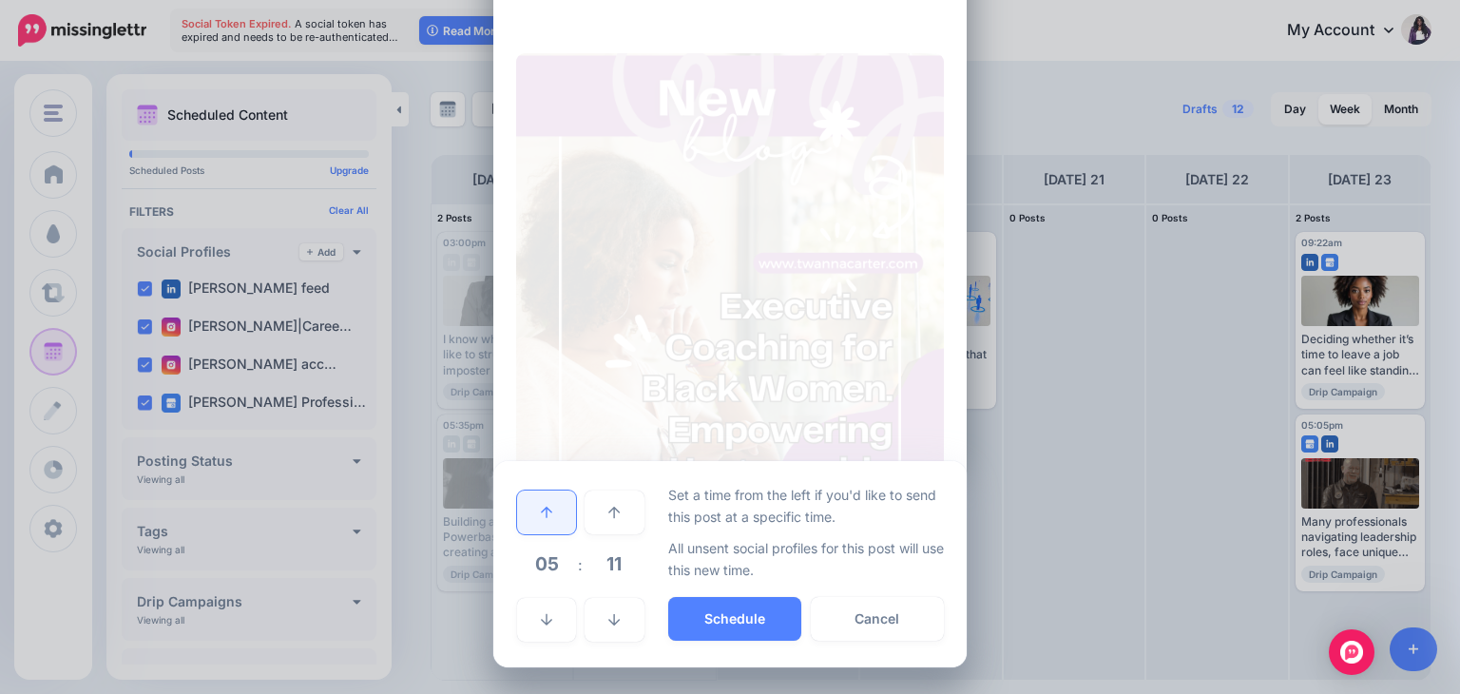
click at [517, 499] on link at bounding box center [546, 513] width 59 height 44
click at [753, 617] on button "Schedule" at bounding box center [734, 619] width 133 height 44
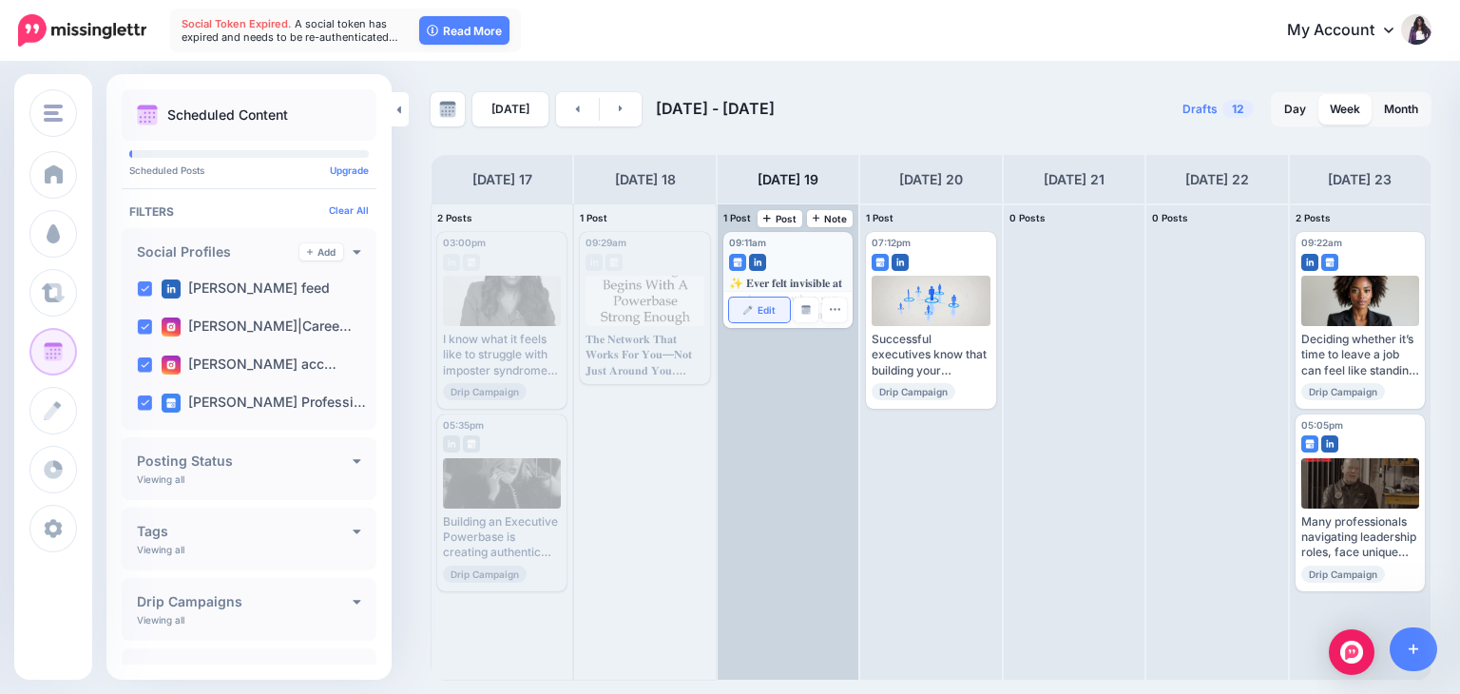
click at [764, 315] on link "Edit" at bounding box center [759, 310] width 61 height 25
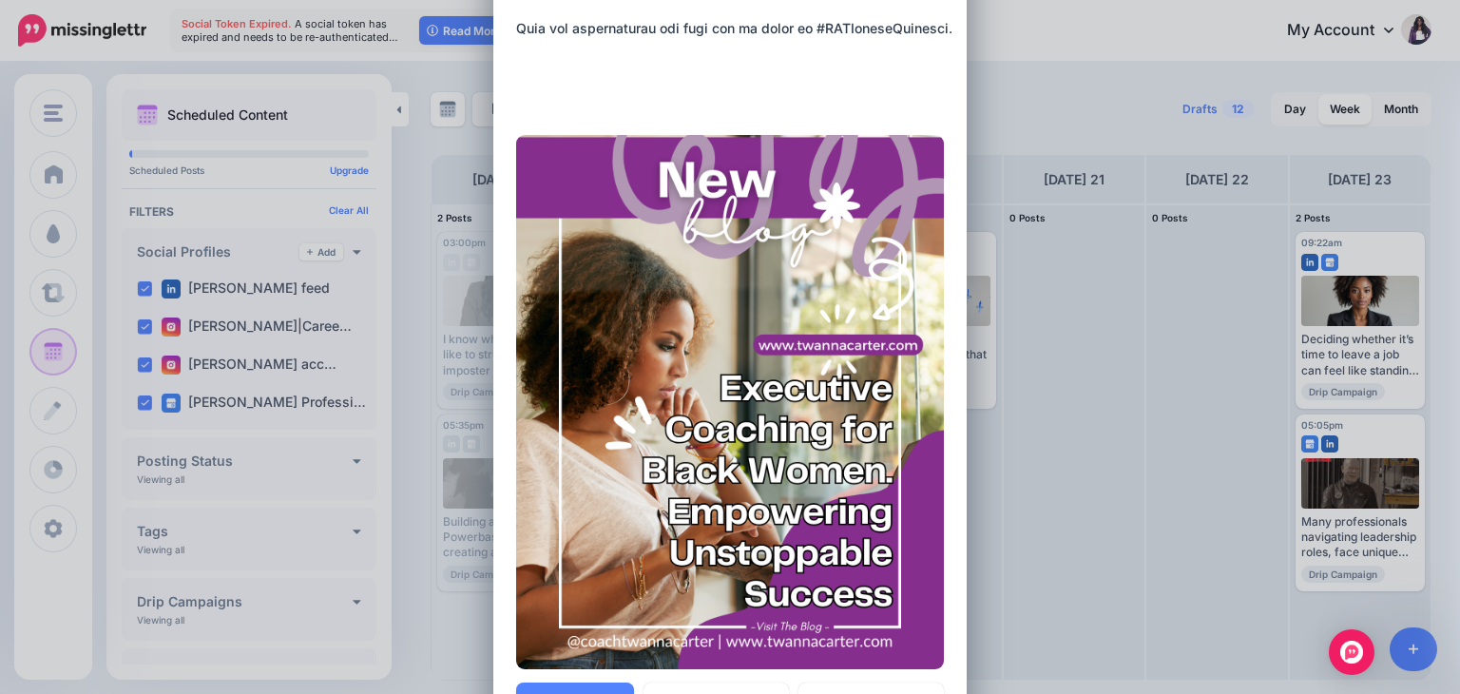
scroll to position [1174, 0]
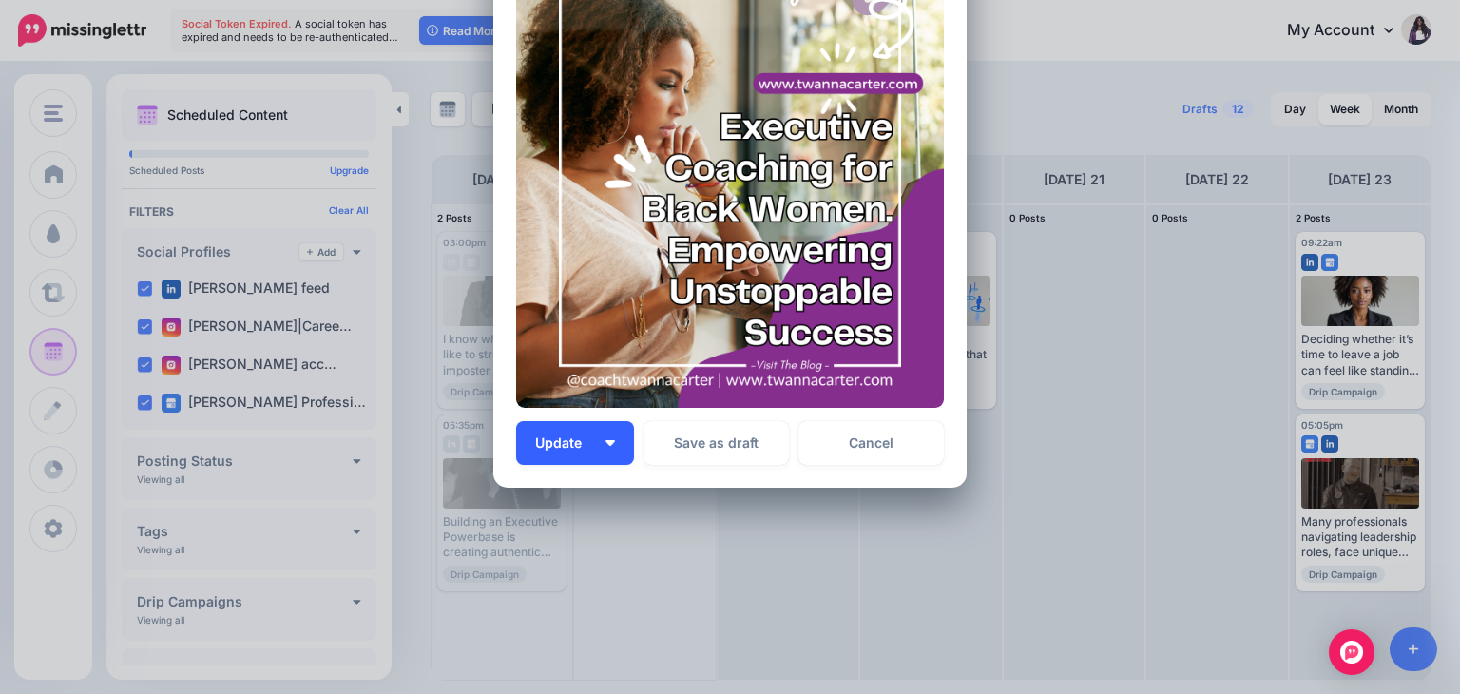
click at [544, 449] on span "Update" at bounding box center [565, 442] width 61 height 13
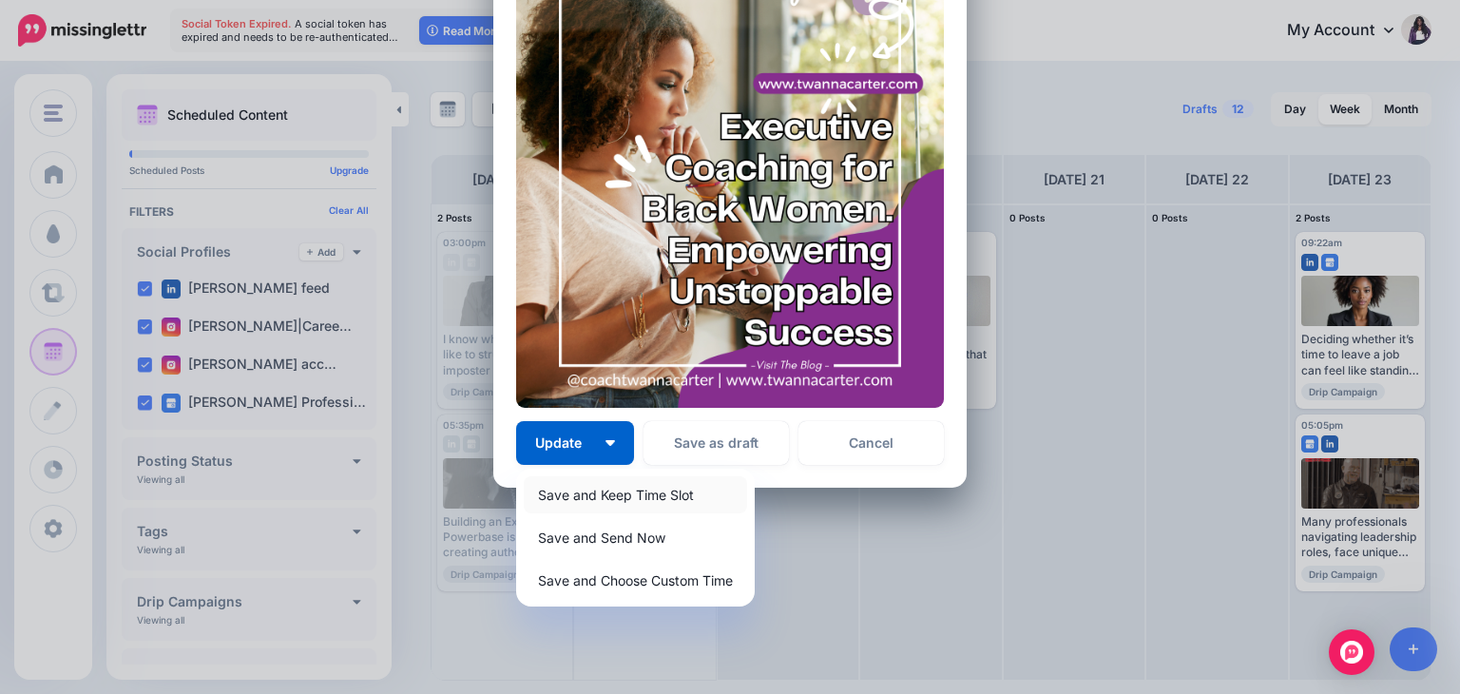
click at [563, 496] on link "Save and Keep Time Slot" at bounding box center [635, 494] width 223 height 37
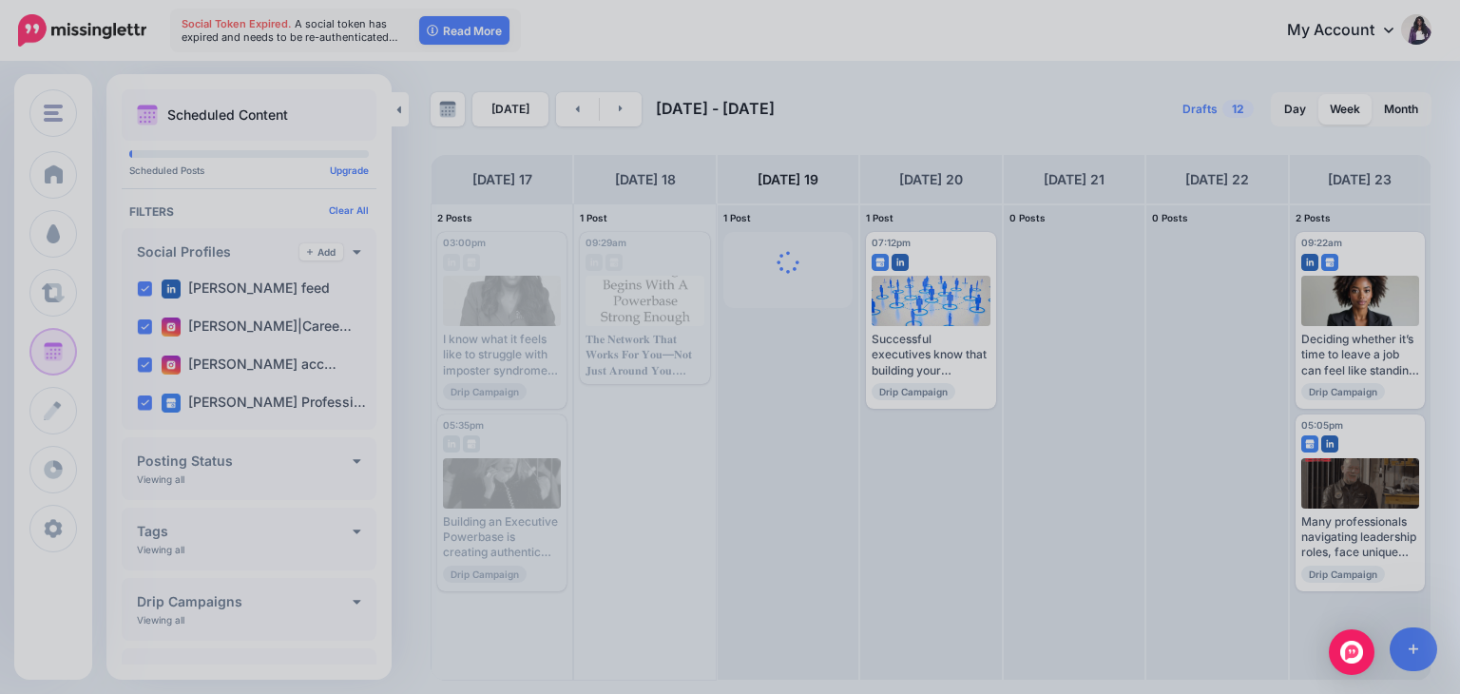
scroll to position [0, 0]
